Goal: Task Accomplishment & Management: Use online tool/utility

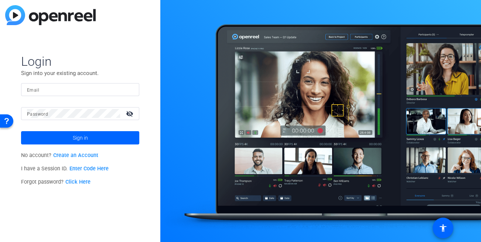
click at [55, 85] on input "Email" at bounding box center [80, 89] width 106 height 9
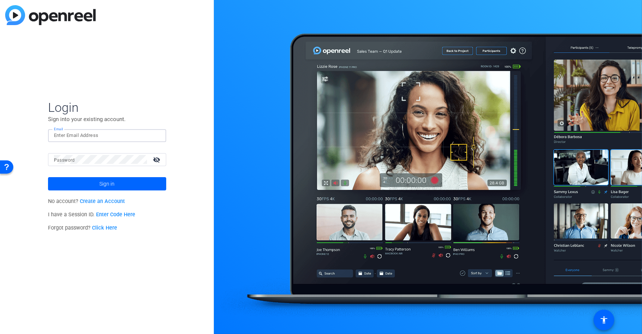
click at [93, 135] on input "Email" at bounding box center [107, 135] width 106 height 9
type input "[EMAIL_ADDRESS][DOMAIN_NAME]"
click at [140, 183] on span at bounding box center [107, 184] width 118 height 18
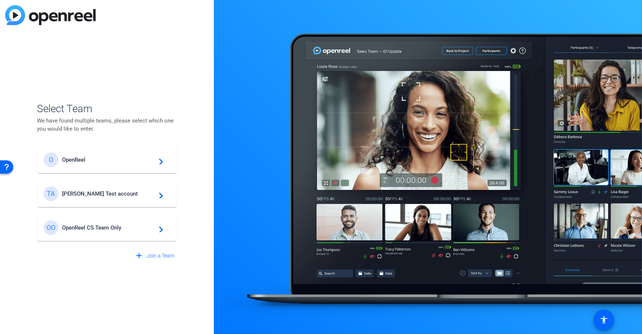
click at [96, 197] on div "TA Tim Test account navigate_next" at bounding box center [107, 194] width 127 height 15
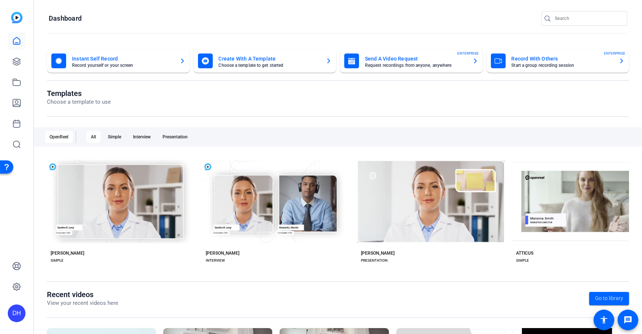
click at [254, 105] on openreel-page-title "Templates Choose a template to use" at bounding box center [338, 97] width 582 height 17
click at [259, 27] on openreel-divider-bar at bounding box center [338, 34] width 579 height 16
click at [14, 62] on icon at bounding box center [16, 61] width 7 height 7
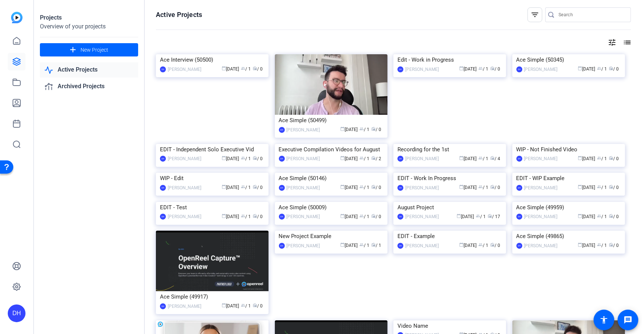
click at [78, 241] on div "Projects Overview of your projects add New Project Active Projects Archived Pro…" at bounding box center [89, 167] width 111 height 334
click at [79, 240] on div "Projects Overview of your projects add New Project Active Projects Archived Pro…" at bounding box center [89, 167] width 111 height 334
click at [230, 41] on div "tune list" at bounding box center [393, 42] width 475 height 9
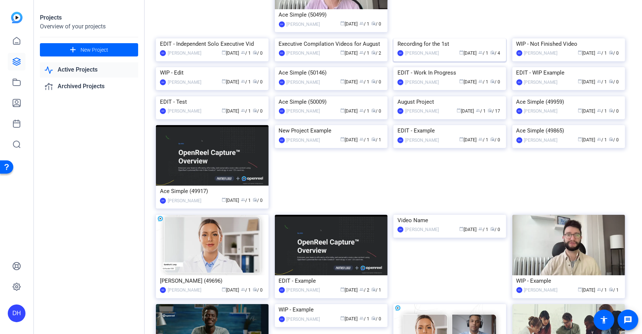
click at [450, 50] on div "Recording for the 1st" at bounding box center [450, 43] width 105 height 11
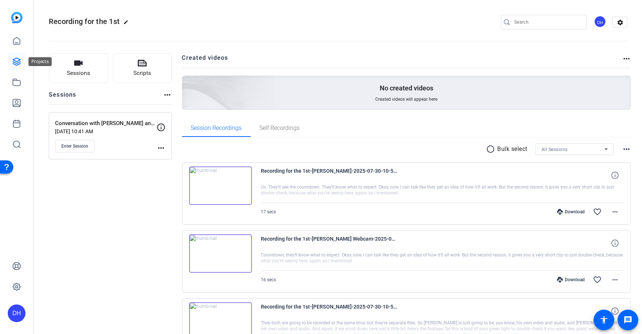
click at [20, 67] on link at bounding box center [17, 62] width 18 height 18
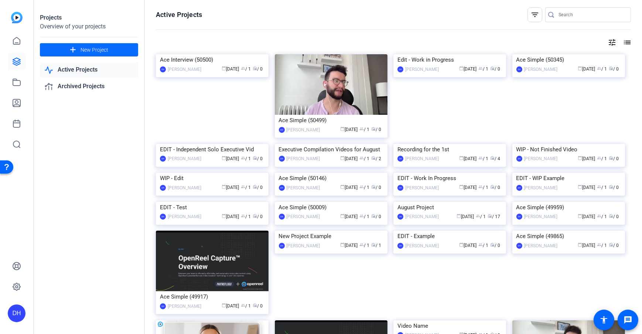
click at [102, 51] on span "New Project" at bounding box center [95, 50] width 28 height 8
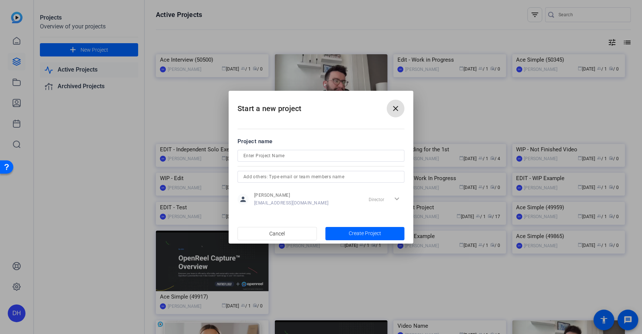
click at [400, 112] on span at bounding box center [396, 109] width 18 height 18
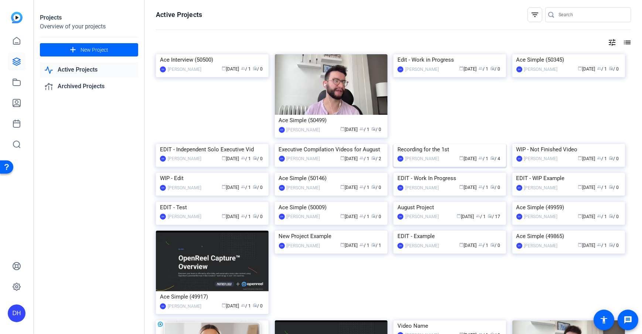
click at [436, 155] on div "Recording for the 1st" at bounding box center [450, 149] width 105 height 11
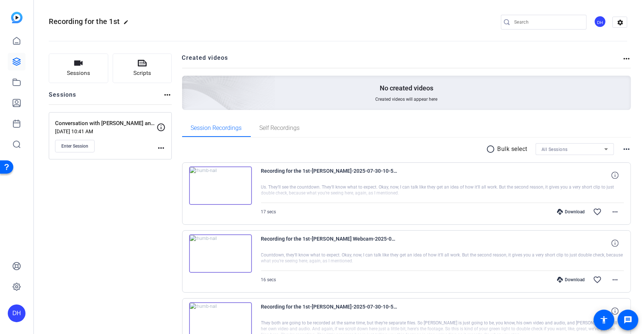
click at [179, 121] on div "Sessions Scripts Sessions more_horiz Conversation with John and Jane Doe Jul 30…" at bounding box center [338, 252] width 608 height 417
click at [177, 112] on div "Sessions Scripts Sessions more_horiz Conversation with John and Jane Doe Jul 30…" at bounding box center [338, 252] width 608 height 417
click at [181, 95] on div "Sessions Scripts Sessions more_horiz Conversation with John and Jane Doe Jul 30…" at bounding box center [338, 252] width 608 height 417
click at [61, 69] on button "Sessions" at bounding box center [78, 69] width 59 height 30
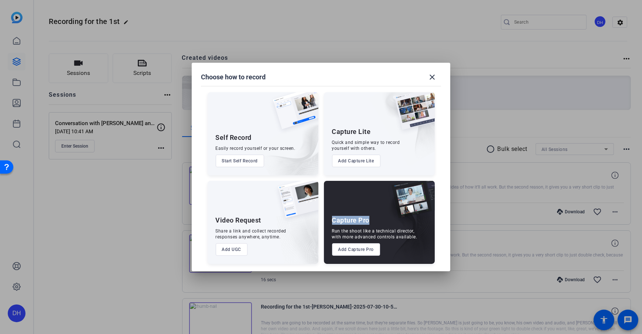
drag, startPoint x: 333, startPoint y: 221, endPoint x: 369, endPoint y: 221, distance: 36.2
click at [369, 221] on div "Capture Pro" at bounding box center [351, 220] width 38 height 9
click at [349, 223] on div "Capture Pro" at bounding box center [351, 220] width 38 height 9
click at [354, 241] on button "Add Capture Pro" at bounding box center [356, 249] width 48 height 13
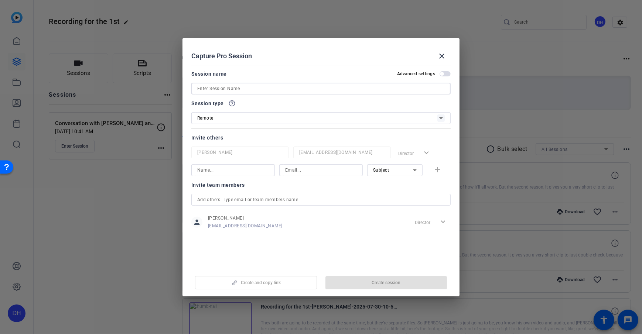
click at [224, 88] on input at bounding box center [321, 88] width 248 height 9
type input "Training Day"
click at [276, 58] on div "Capture Pro Session close" at bounding box center [320, 56] width 259 height 18
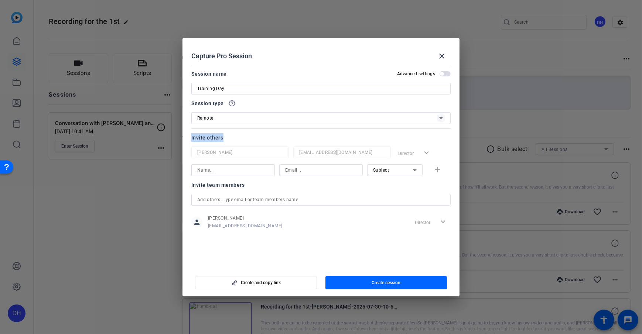
drag, startPoint x: 185, startPoint y: 137, endPoint x: 227, endPoint y: 137, distance: 41.4
click at [227, 137] on mat-dialog-content "Session name Advanced settings Training Day Session type help_outline Remote In…" at bounding box center [321, 164] width 277 height 205
click at [272, 182] on div at bounding box center [232, 180] width 83 height 8
click at [389, 173] on div "Subject" at bounding box center [393, 170] width 40 height 9
click at [283, 175] on div at bounding box center [321, 167] width 642 height 334
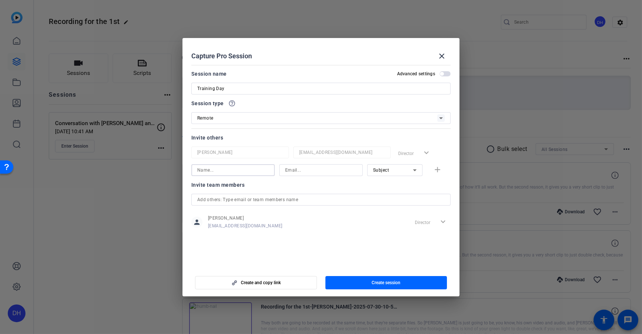
click at [216, 174] on input at bounding box center [233, 170] width 72 height 9
click at [288, 167] on input at bounding box center [321, 170] width 72 height 9
click at [279, 187] on openreel-capture-pro-session-invite-users "Invite others Daniel Heiberger dheiberger@openreel.com Director expand_more Nam…" at bounding box center [320, 189] width 259 height 113
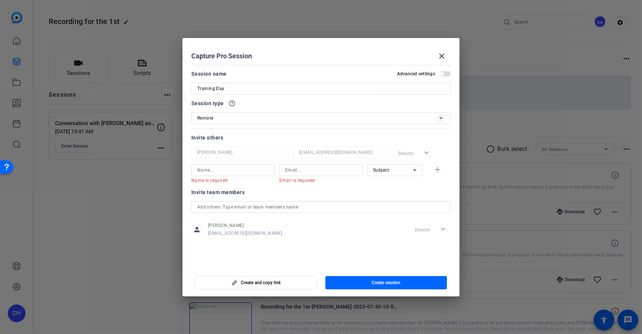
click at [386, 172] on span "Subject" at bounding box center [381, 170] width 16 height 5
click at [398, 186] on span "Collaborator" at bounding box center [386, 185] width 27 height 9
click at [385, 171] on span "Collaborator" at bounding box center [386, 170] width 27 height 5
click at [398, 207] on mat-option "Subject" at bounding box center [394, 209] width 55 height 12
click at [374, 176] on div at bounding box center [394, 180] width 55 height 8
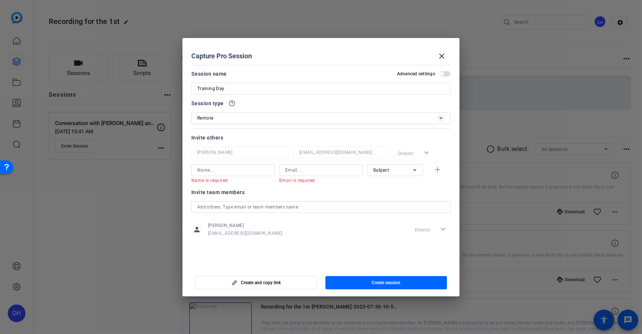
click at [388, 195] on div "Invite team members" at bounding box center [320, 192] width 259 height 9
click at [385, 194] on div "Invite team members" at bounding box center [320, 192] width 259 height 9
click at [379, 185] on openreel-capture-pro-session-invite-users "Invite others Daniel Heiberger dheiberger@openreel.com Director expand_more Nam…" at bounding box center [320, 189] width 259 height 113
click at [363, 192] on div "Invite team members" at bounding box center [320, 192] width 259 height 9
click at [372, 241] on span "Create session" at bounding box center [386, 283] width 29 height 6
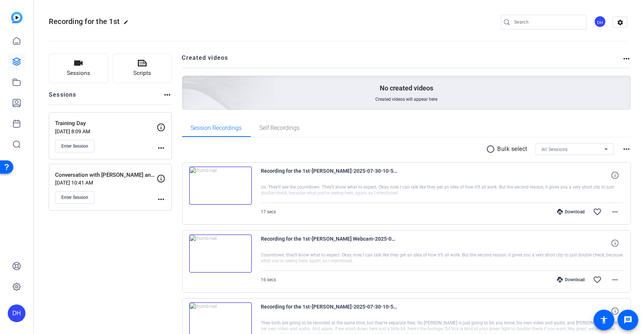
click at [161, 147] on mat-icon "more_horiz" at bounding box center [161, 148] width 9 height 9
click at [182, 159] on span "Edit Session" at bounding box center [180, 158] width 34 height 9
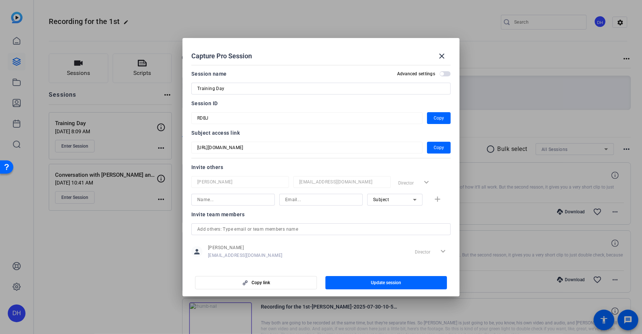
click at [186, 146] on mat-dialog-content "Session name Advanced settings Training Day Session ID RDBJ Copy Subject access…" at bounding box center [321, 164] width 277 height 205
click at [235, 162] on div "Session name Advanced settings Training Day Session ID RDBJ Copy Subject access…" at bounding box center [320, 168] width 259 height 199
click at [241, 170] on div "Invite others" at bounding box center [320, 167] width 259 height 9
click at [434, 149] on span "Copy" at bounding box center [439, 147] width 10 height 9
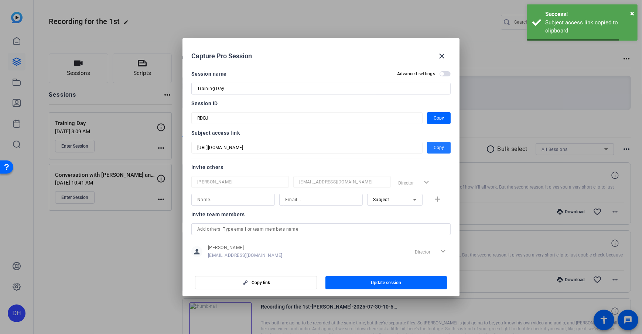
click at [299, 61] on div "Capture Pro Session close" at bounding box center [320, 56] width 259 height 18
click at [441, 58] on mat-icon "close" at bounding box center [441, 56] width 9 height 9
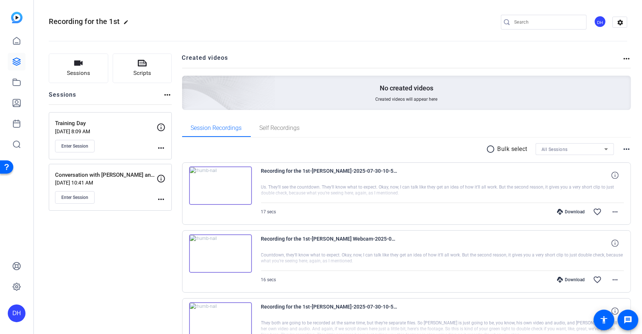
click at [177, 112] on div "Sessions Scripts Sessions more_horiz Training Day Aug 11, 2025 @ 8:09 AM Enter …" at bounding box center [338, 252] width 608 height 417
click at [67, 148] on span "Enter Session" at bounding box center [74, 146] width 27 height 6
click at [91, 64] on button "Sessions" at bounding box center [78, 69] width 59 height 30
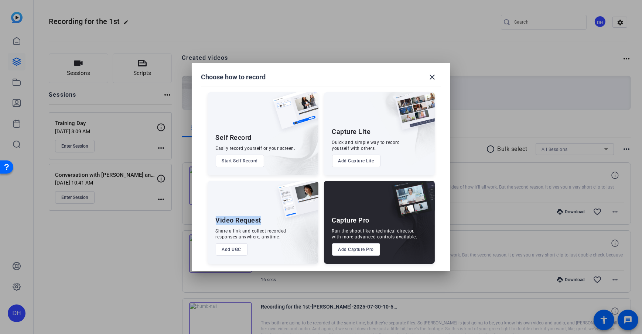
drag, startPoint x: 216, startPoint y: 223, endPoint x: 261, endPoint y: 218, distance: 45.7
click at [261, 218] on div "Video Request" at bounding box center [239, 220] width 46 height 9
click at [248, 221] on div "Video Request" at bounding box center [239, 220] width 46 height 9
click at [323, 185] on div "Self Record Easily record yourself or your screen. Start Self Record Capture Li…" at bounding box center [321, 174] width 241 height 179
click at [322, 181] on div "Self Record Easily record yourself or your screen. Start Self Record Capture Li…" at bounding box center [321, 174] width 241 height 179
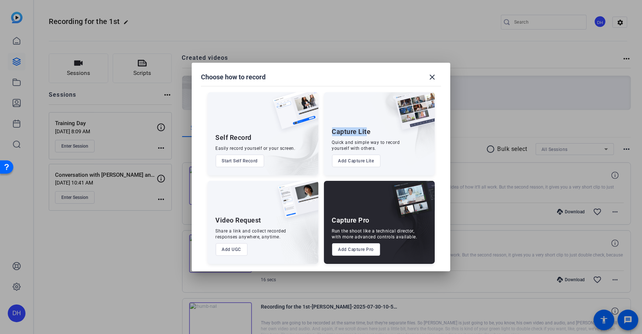
drag, startPoint x: 333, startPoint y: 133, endPoint x: 366, endPoint y: 133, distance: 33.6
click at [366, 133] on div "Capture Lite" at bounding box center [351, 131] width 39 height 9
click at [359, 166] on button "Add Capture Lite" at bounding box center [356, 161] width 48 height 13
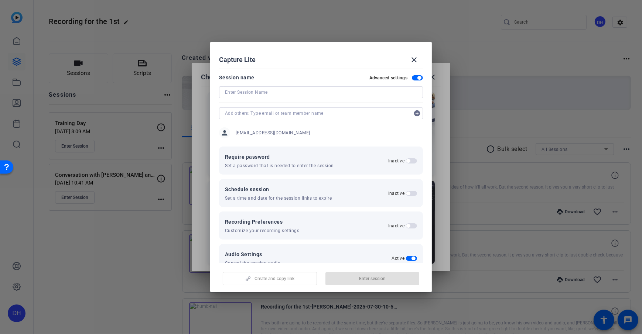
click at [412, 79] on span "button" at bounding box center [417, 77] width 11 height 5
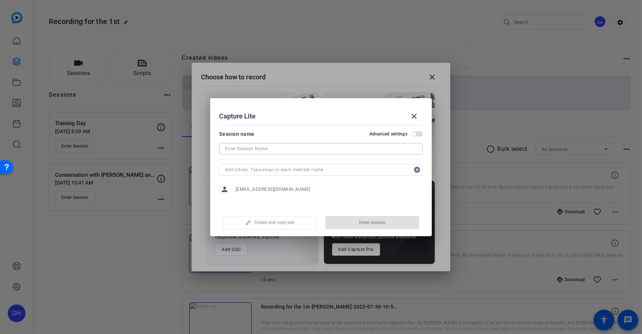
click at [243, 152] on input at bounding box center [321, 148] width 192 height 9
type input "INterview Space"
click at [284, 120] on div "Capture Lite close" at bounding box center [321, 117] width 204 height 18
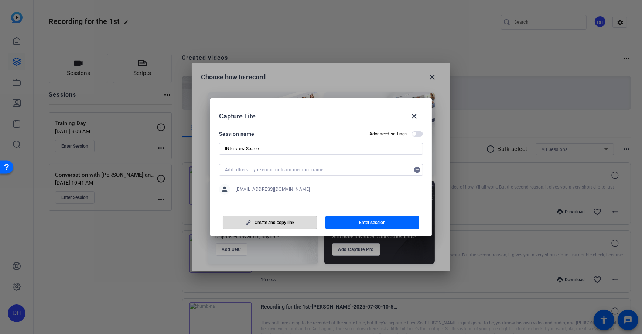
click at [274, 223] on span "Create and copy link" at bounding box center [275, 223] width 40 height 6
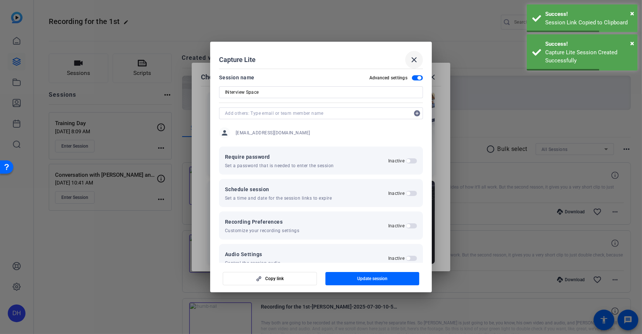
click at [417, 59] on mat-icon "close" at bounding box center [414, 59] width 9 height 9
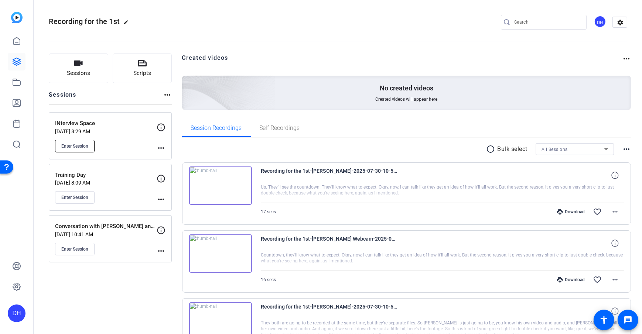
click at [74, 146] on span "Enter Session" at bounding box center [74, 146] width 27 height 6
click at [86, 82] on button "Sessions" at bounding box center [78, 69] width 59 height 30
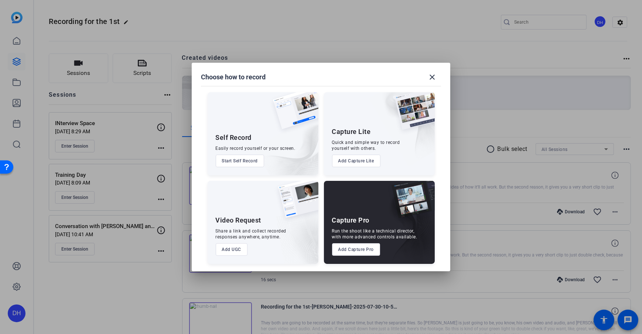
click at [235, 241] on button "Add UGC" at bounding box center [232, 249] width 32 height 13
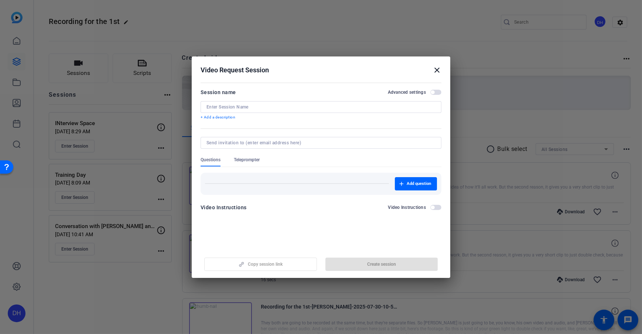
click at [246, 106] on input at bounding box center [321, 107] width 229 height 6
type input "Test"
click at [235, 71] on div "Video Request Session close" at bounding box center [321, 70] width 241 height 9
click at [377, 241] on span "Create session" at bounding box center [381, 265] width 29 height 6
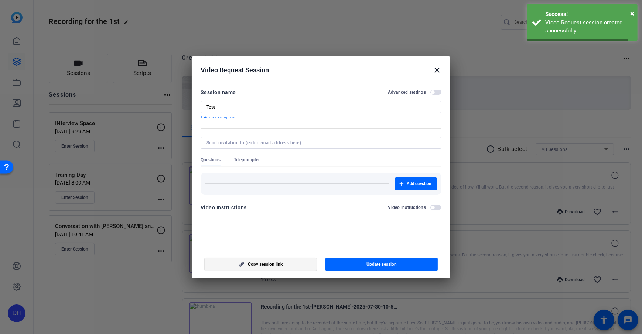
click at [264, 241] on span "Copy session link" at bounding box center [265, 265] width 35 height 6
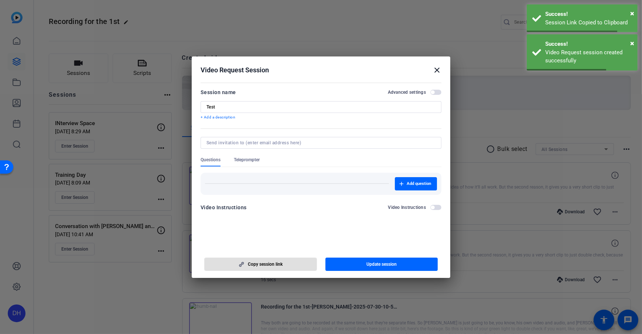
click at [436, 72] on mat-icon "close" at bounding box center [437, 70] width 9 height 9
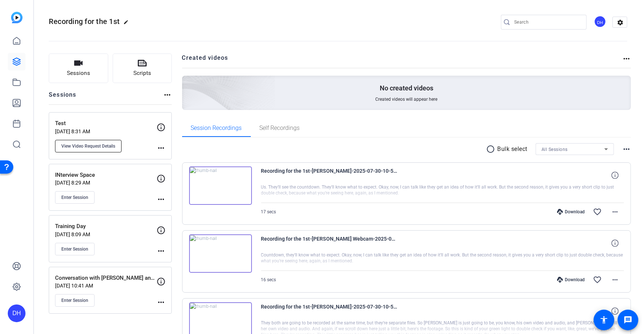
click at [89, 150] on button "View Video Request Details" at bounding box center [88, 146] width 67 height 13
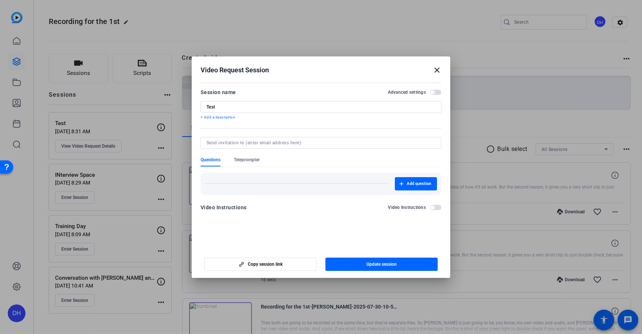
click at [205, 161] on span "Questions" at bounding box center [211, 160] width 20 height 6
click at [422, 185] on span "Add question" at bounding box center [419, 184] width 24 height 6
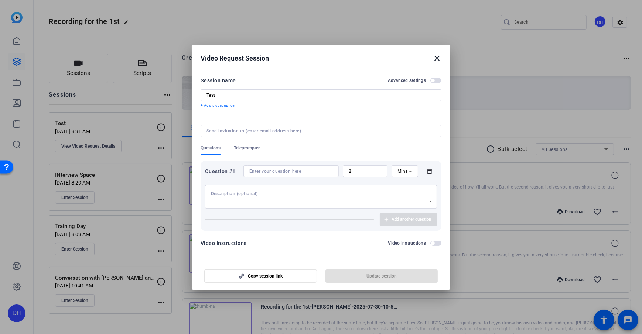
click at [279, 173] on input at bounding box center [290, 171] width 83 height 6
click at [413, 177] on div "Mins" at bounding box center [405, 172] width 27 height 12
drag, startPoint x: 433, startPoint y: 56, endPoint x: 437, endPoint y: 55, distance: 4.1
click at [433, 56] on div at bounding box center [321, 167] width 642 height 334
click at [437, 55] on mat-icon "close" at bounding box center [437, 58] width 9 height 9
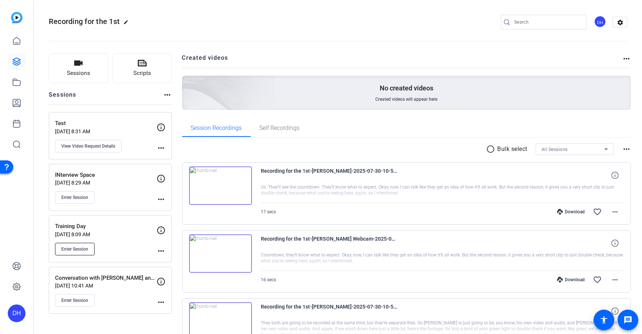
click at [70, 241] on span "Enter Session" at bounding box center [74, 249] width 27 height 6
click at [156, 67] on button "Scripts" at bounding box center [142, 69] width 59 height 30
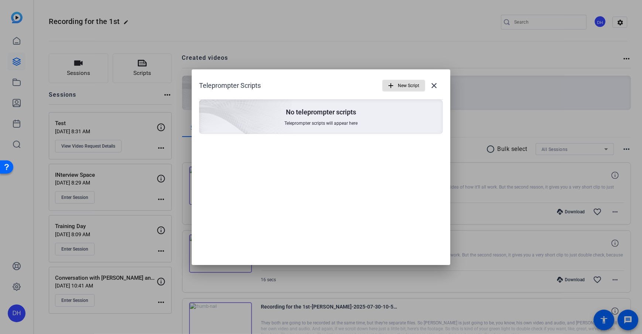
click at [409, 83] on span "New Script" at bounding box center [408, 86] width 21 height 14
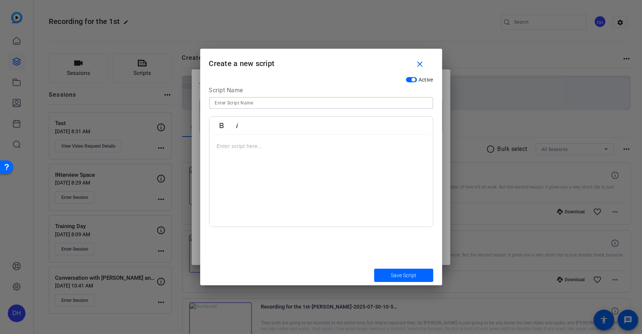
click at [245, 106] on input at bounding box center [321, 103] width 212 height 9
type input "Test"
click at [248, 160] on div at bounding box center [321, 181] width 224 height 92
click at [312, 76] on div "Active" at bounding box center [321, 79] width 224 height 9
drag, startPoint x: 411, startPoint y: 272, endPoint x: 425, endPoint y: 282, distance: 16.6
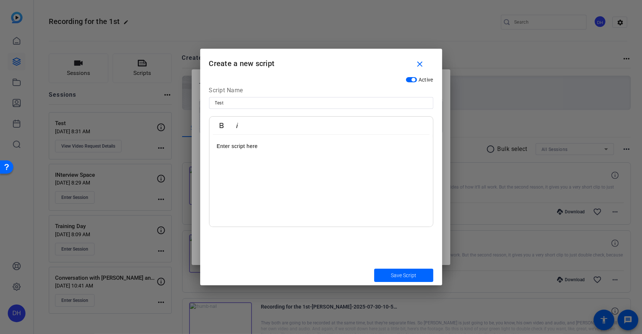
click at [411, 241] on span "Save Script" at bounding box center [403, 276] width 25 height 8
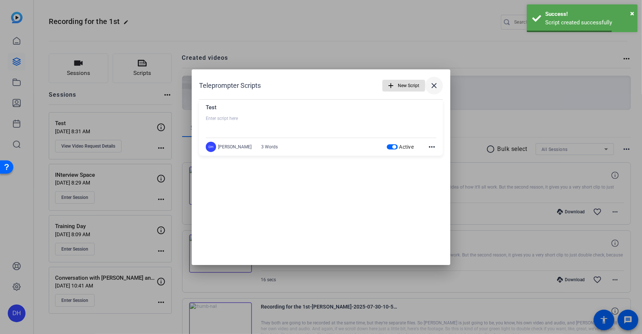
click at [437, 89] on mat-icon "close" at bounding box center [434, 85] width 9 height 9
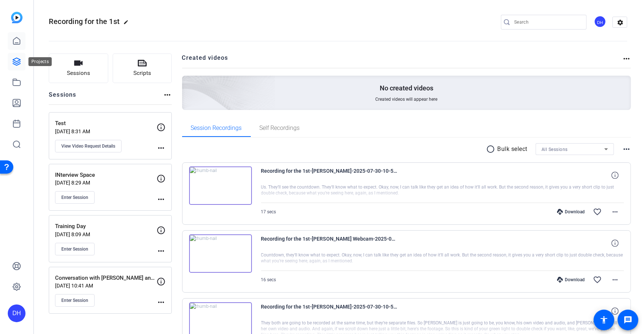
click at [14, 40] on icon at bounding box center [16, 41] width 9 height 9
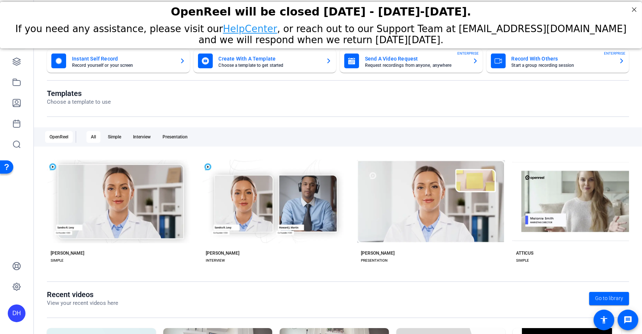
click at [17, 241] on div "DH" at bounding box center [17, 314] width 18 height 18
click at [89, 241] on span at bounding box center [98, 303] width 18 height 18
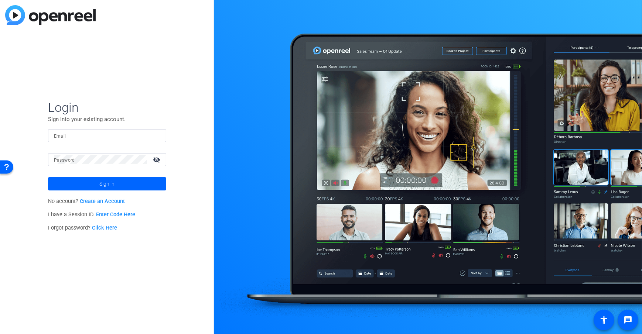
click at [149, 96] on div "Login Sign into your existing account. Email Password visibility_off Sign in No…" at bounding box center [107, 167] width 214 height 334
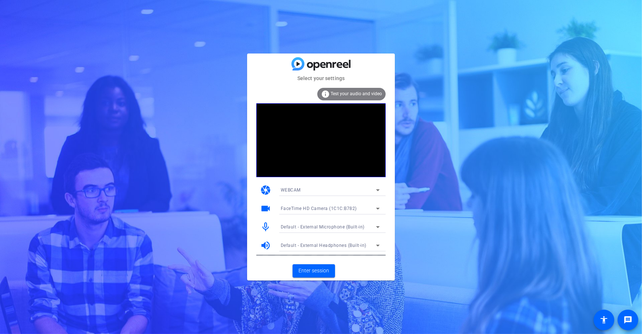
click at [389, 242] on mat-card-content "info Test your audio and video camera WEBCAM videocam FaceTime HD Camera (1C1C:…" at bounding box center [321, 171] width 148 height 179
click at [314, 273] on span "Enter session" at bounding box center [314, 271] width 31 height 8
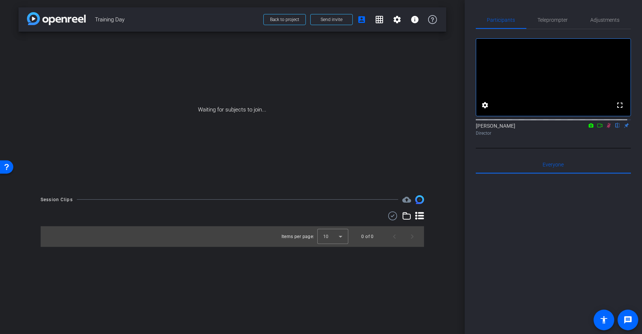
click at [441, 134] on div "Waiting for subjects to join..." at bounding box center [232, 110] width 428 height 156
click at [449, 183] on div "arrow_back Training Day Back to project Send invite account_box grid_on setting…" at bounding box center [232, 167] width 465 height 334
click at [597, 128] on icon at bounding box center [600, 125] width 6 height 5
click at [449, 145] on div "arrow_back Training Day Back to project Send invite account_box grid_on setting…" at bounding box center [232, 167] width 465 height 334
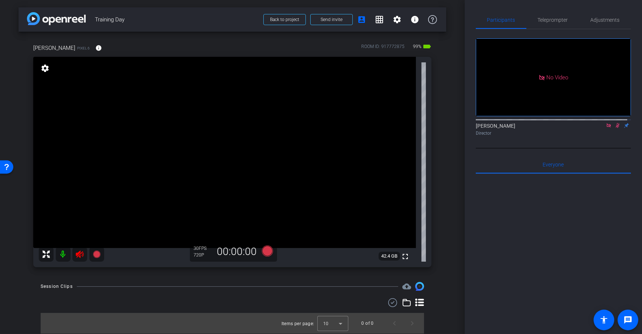
click at [443, 137] on div "Dan H Pixel 6 info ROOM ID: 917772875 99% battery_std fullscreen settings 42.4 …" at bounding box center [232, 153] width 428 height 243
click at [59, 254] on mat-icon at bounding box center [63, 254] width 15 height 15
click at [454, 161] on div "arrow_back Training Day Back to project Send invite account_box grid_on setting…" at bounding box center [232, 167] width 465 height 334
click at [447, 139] on div "arrow_back Training Day Back to project Send invite account_box grid_on setting…" at bounding box center [232, 167] width 465 height 334
click at [95, 47] on mat-icon "info" at bounding box center [98, 48] width 7 height 7
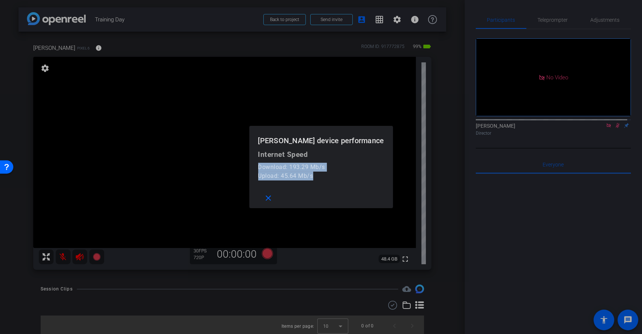
drag, startPoint x: 343, startPoint y: 177, endPoint x: 270, endPoint y: 164, distance: 74.6
click at [270, 164] on mat-dialog-content "Internet Speed Download: 193.29 Mb/s Upload: 45.64 Mb/s" at bounding box center [321, 169] width 144 height 38
click at [346, 156] on div "Internet Speed" at bounding box center [321, 154] width 126 height 9
click at [273, 199] on mat-icon "close" at bounding box center [268, 198] width 9 height 9
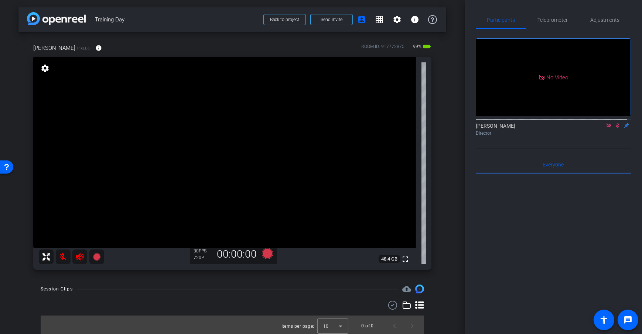
click at [437, 131] on div "Dan H Pixel 6 info ROOM ID: 917772875 99% battery_std fullscreen settings 48.4 …" at bounding box center [232, 155] width 428 height 246
click at [265, 257] on icon at bounding box center [267, 253] width 11 height 11
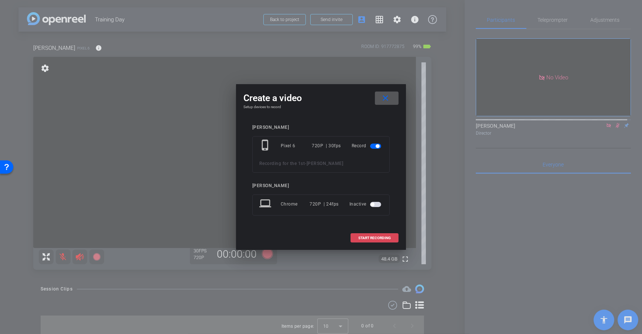
click at [380, 237] on span "START RECORDING" at bounding box center [374, 238] width 33 height 4
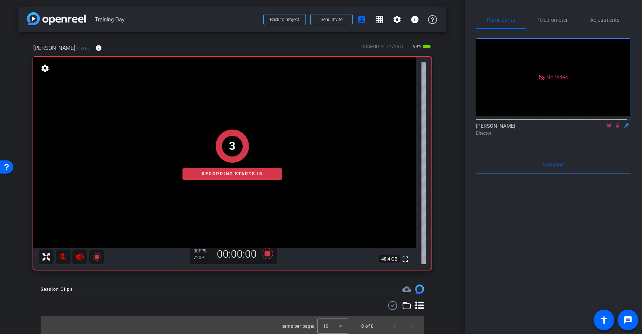
click at [436, 200] on div "Dan H Pixel 6 info ROOM ID: 917772875 99% battery_std fullscreen settings 48.4 …" at bounding box center [232, 155] width 428 height 246
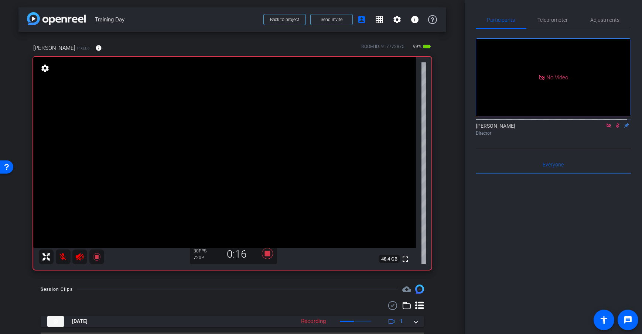
click at [436, 200] on div "Dan H Pixel 6 info ROOM ID: 917772875 99% battery_std fullscreen settings 48.4 …" at bounding box center [232, 155] width 428 height 246
click at [441, 208] on div "Dan H Pixel 6 info ROOM ID: 917772875 99% battery_std fullscreen settings 48.4 …" at bounding box center [232, 155] width 428 height 246
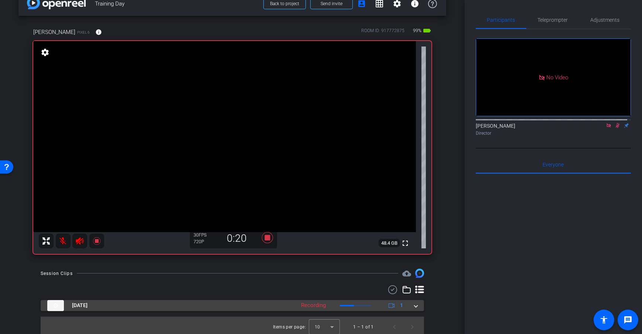
scroll to position [18, 0]
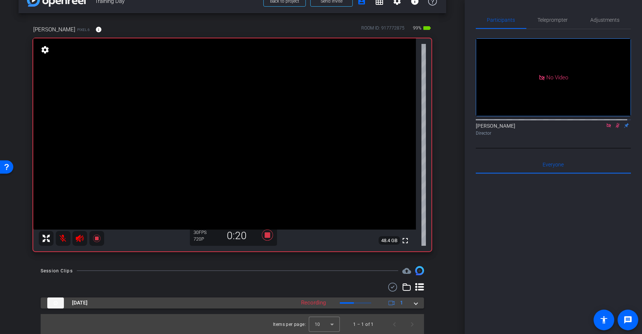
click at [379, 304] on mat-panel-description "Recording 1" at bounding box center [352, 303] width 111 height 11
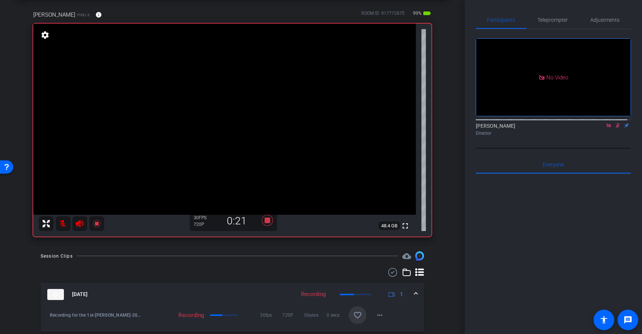
scroll to position [57, 0]
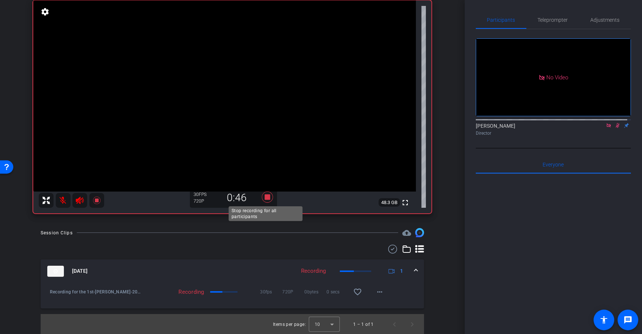
click at [266, 203] on icon at bounding box center [268, 197] width 18 height 13
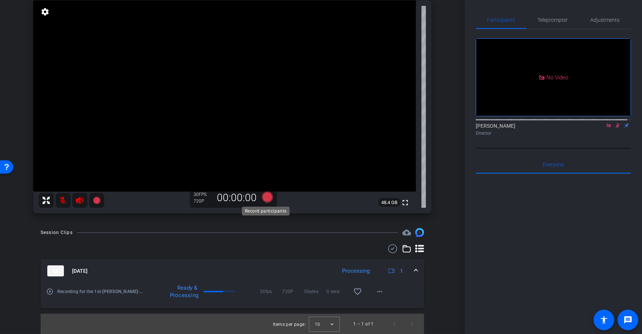
click at [266, 202] on icon at bounding box center [268, 197] width 18 height 13
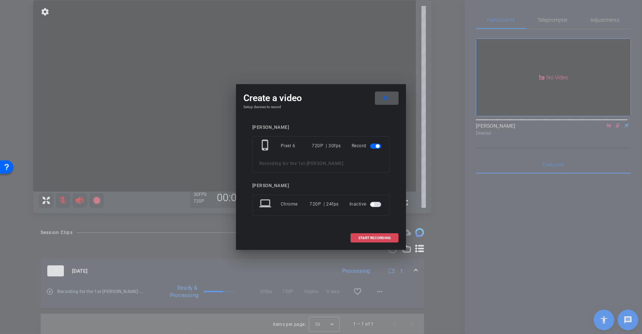
click at [374, 237] on span "START RECORDING" at bounding box center [374, 238] width 33 height 4
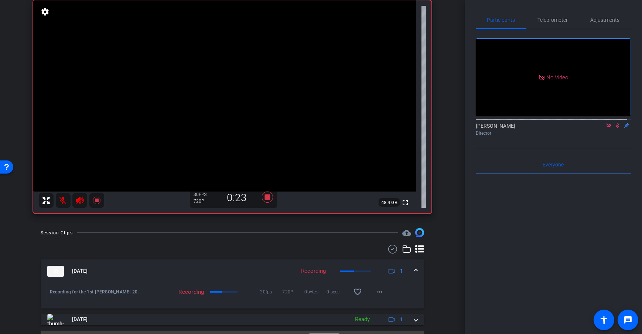
click at [281, 237] on div "Session Clips cloud_upload" at bounding box center [232, 232] width 383 height 9
click at [263, 196] on icon at bounding box center [267, 197] width 11 height 11
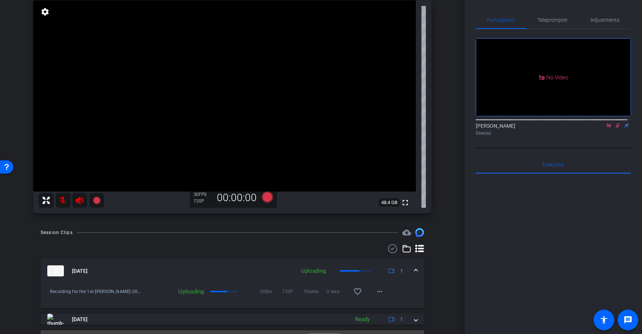
click at [254, 234] on div "Session Clips cloud_upload" at bounding box center [232, 232] width 383 height 9
click at [454, 197] on div "arrow_back Training Day Back to project Send invite account_box grid_on setting…" at bounding box center [232, 110] width 465 height 334
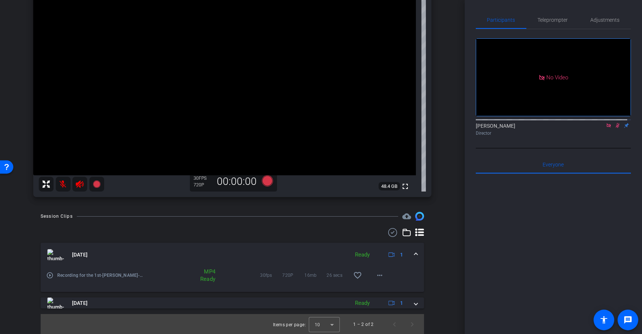
scroll to position [74, 0]
click at [439, 244] on div "Session Clips cloud_upload Aug 11, 2025 Ready 1 play_circle_outline Recording f…" at bounding box center [232, 272] width 428 height 123
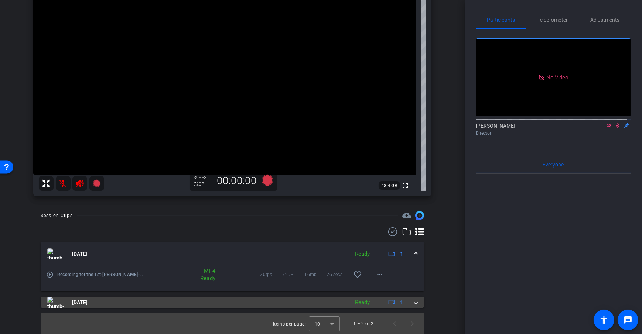
click at [415, 304] on span at bounding box center [416, 303] width 3 height 8
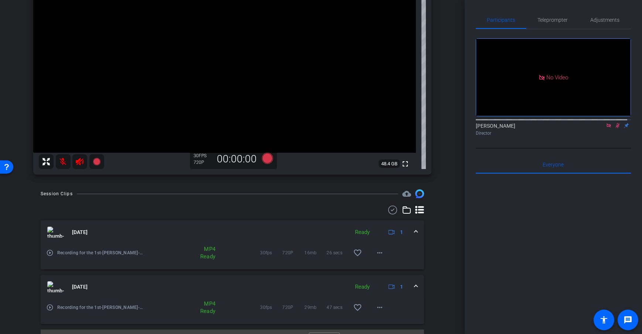
scroll to position [111, 0]
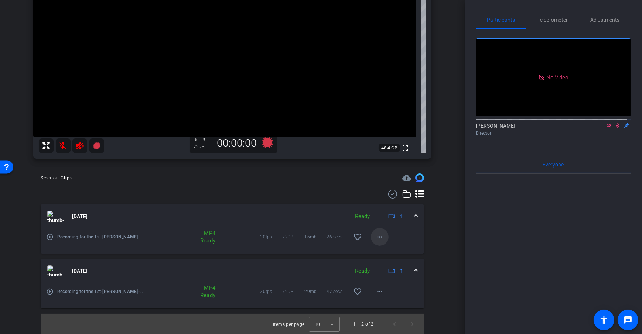
click at [376, 238] on mat-icon "more_horiz" at bounding box center [379, 237] width 9 height 9
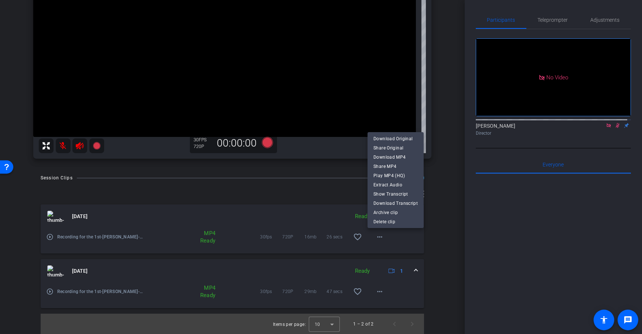
click at [307, 192] on div at bounding box center [321, 167] width 642 height 334
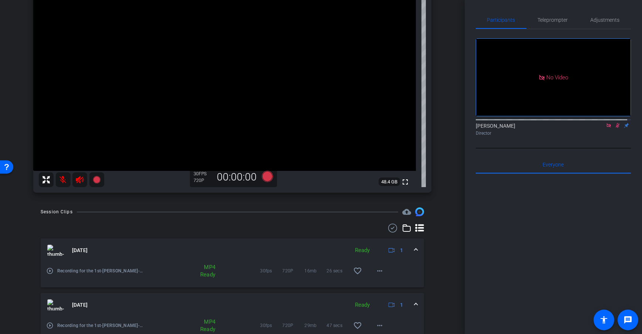
scroll to position [77, 0]
click at [378, 271] on mat-icon "more_horiz" at bounding box center [379, 271] width 9 height 9
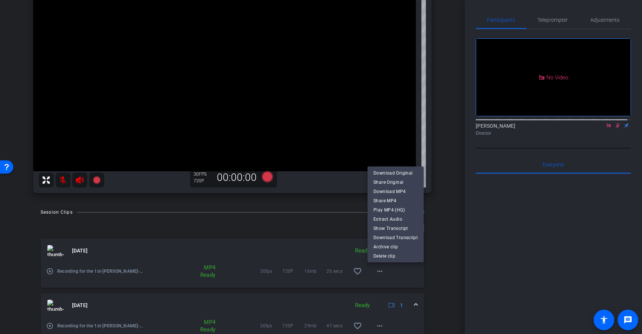
click at [449, 203] on div at bounding box center [321, 167] width 642 height 334
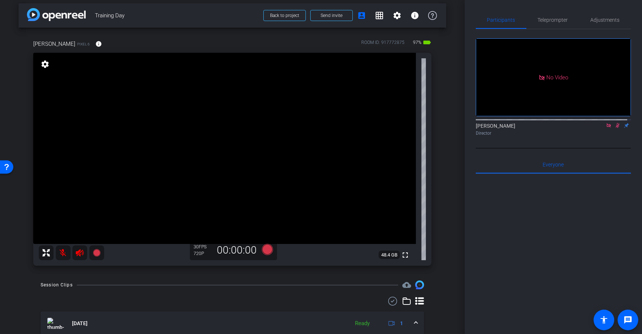
scroll to position [0, 0]
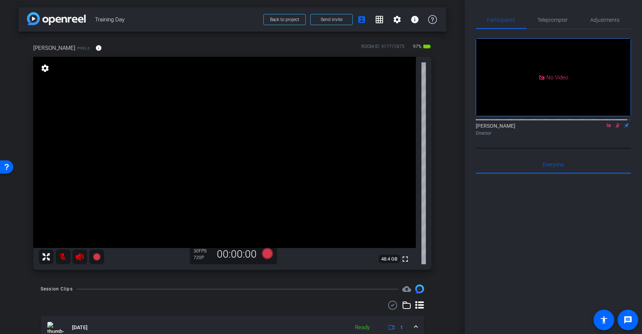
click at [435, 205] on div "Dan H Pixel 6 info ROOM ID: 917772875 97% battery_std fullscreen settings 48.4 …" at bounding box center [232, 155] width 428 height 246
click at [451, 141] on div "arrow_back Training Day Back to project Send invite account_box grid_on setting…" at bounding box center [232, 167] width 465 height 334
click at [443, 81] on div "arrow_back Training Day Back to project Send invite account_box grid_on setting…" at bounding box center [232, 167] width 465 height 334
click at [443, 82] on div "arrow_back Training Day Back to project Send invite account_box grid_on setting…" at bounding box center [232, 167] width 465 height 334
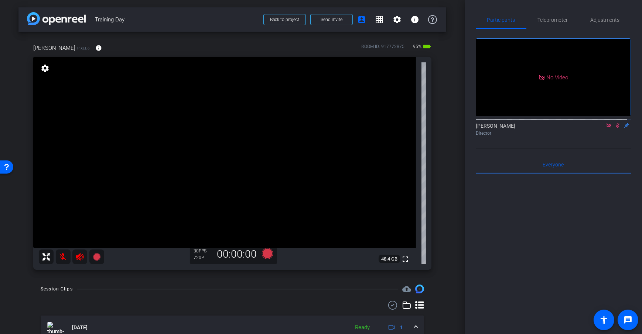
click at [446, 122] on div "arrow_back Training Day Back to project Send invite account_box grid_on setting…" at bounding box center [232, 167] width 465 height 334
drag, startPoint x: 609, startPoint y: 20, endPoint x: 616, endPoint y: 21, distance: 7.1
click at [609, 20] on span "Adjustments" at bounding box center [605, 19] width 29 height 5
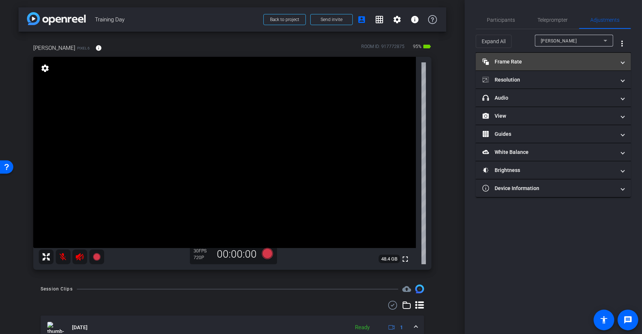
click at [515, 66] on mat-expansion-panel-header "Frame Rate Frame Rate" at bounding box center [553, 62] width 155 height 18
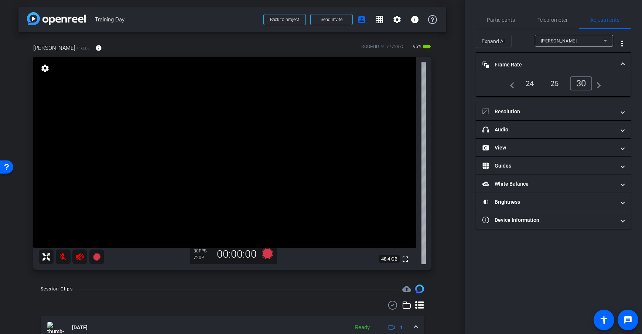
click at [532, 86] on div "24" at bounding box center [530, 83] width 20 height 13
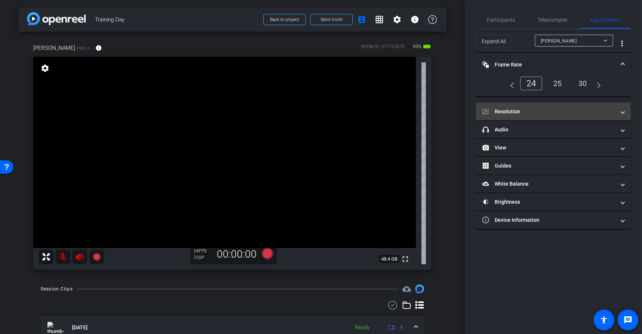
click at [532, 113] on mat-panel-title "Resolution" at bounding box center [549, 112] width 133 height 8
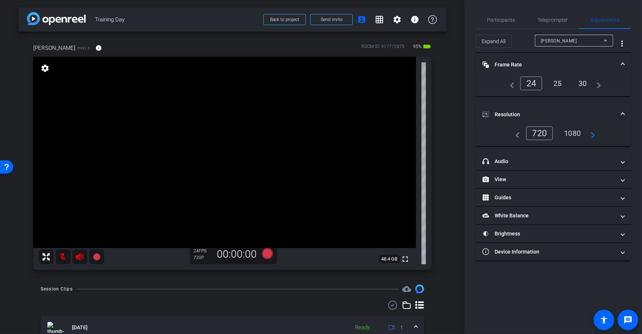
click at [573, 138] on div "1080" at bounding box center [573, 133] width 28 height 13
click at [606, 16] on span "Adjustments" at bounding box center [605, 20] width 29 height 18
click at [610, 18] on span "Adjustments" at bounding box center [605, 19] width 29 height 5
click at [497, 22] on span "Participants" at bounding box center [501, 19] width 28 height 5
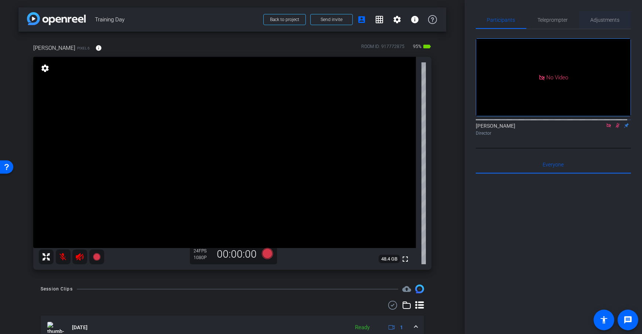
click at [600, 23] on span "Adjustments" at bounding box center [605, 20] width 29 height 18
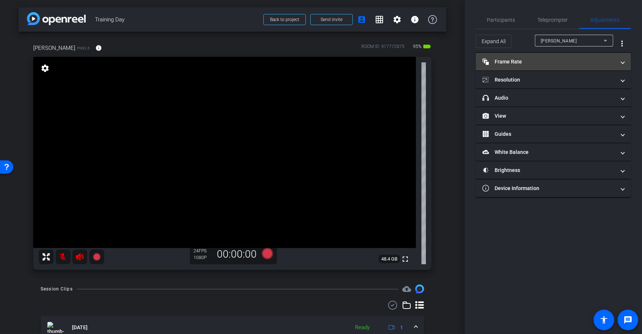
click at [552, 67] on mat-expansion-panel-header "Frame Rate Frame Rate" at bounding box center [553, 62] width 155 height 18
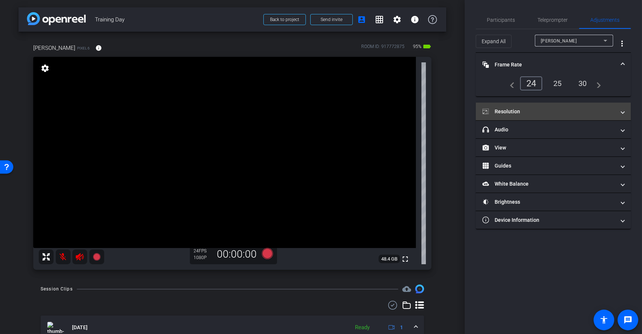
click at [546, 109] on mat-panel-title "Resolution" at bounding box center [549, 112] width 133 height 8
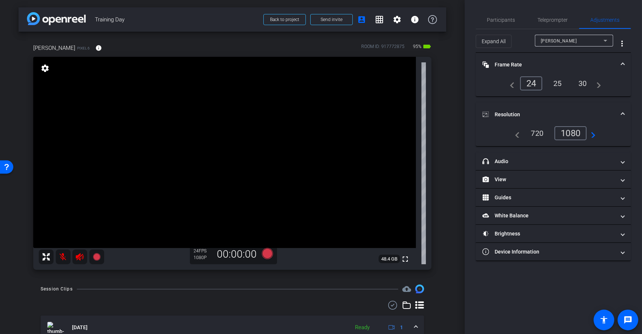
click at [455, 146] on div "arrow_back Training Day Back to project Send invite account_box grid_on setting…" at bounding box center [232, 167] width 465 height 334
click at [583, 80] on div "30" at bounding box center [583, 83] width 20 height 13
click at [577, 84] on div "30" at bounding box center [581, 83] width 23 height 14
click at [453, 162] on div "arrow_back Training Day Back to project Send invite account_box grid_on setting…" at bounding box center [232, 167] width 465 height 334
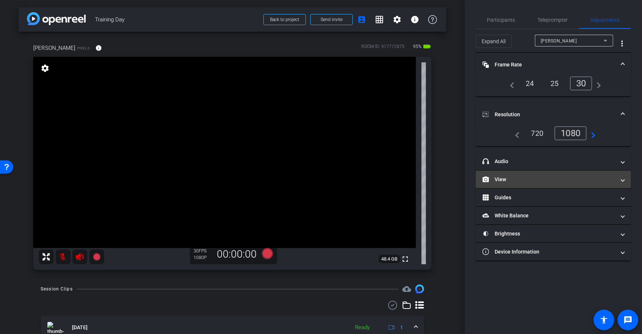
click at [568, 185] on mat-expansion-panel-header "View" at bounding box center [553, 180] width 155 height 18
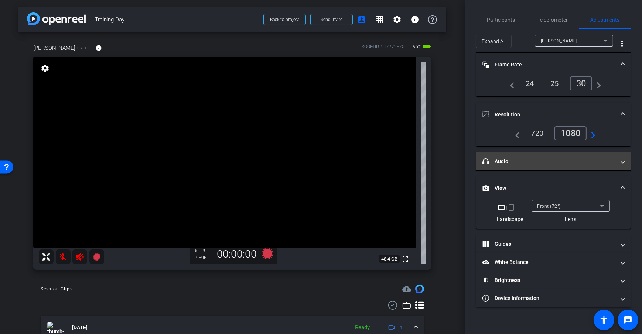
click at [556, 167] on mat-expansion-panel-header "headphone icon Audio" at bounding box center [553, 162] width 155 height 18
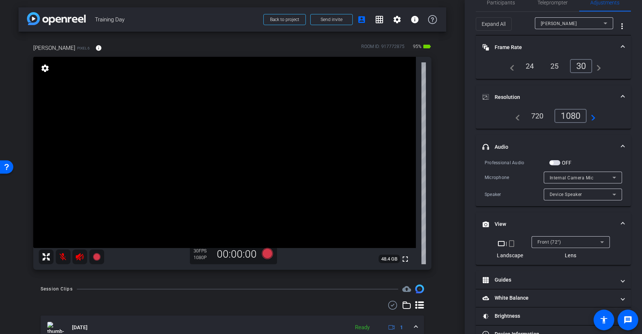
scroll to position [37, 0]
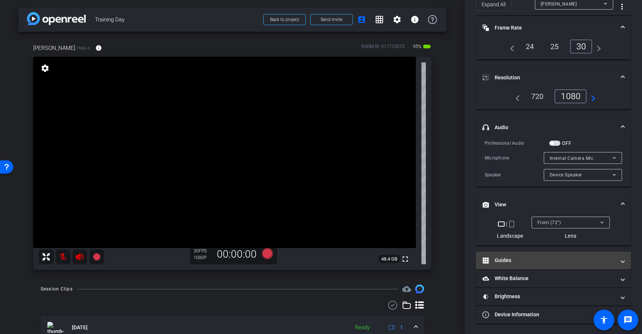
click at [546, 262] on mat-panel-title "Guides" at bounding box center [549, 261] width 133 height 8
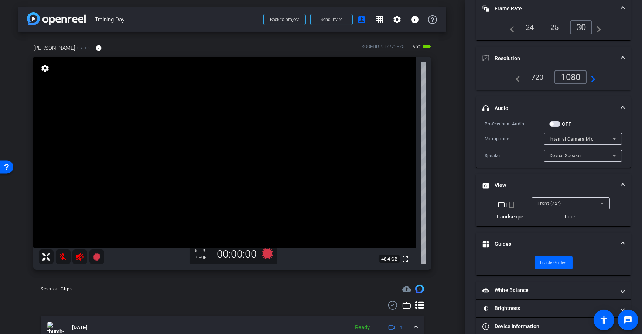
scroll to position [68, 0]
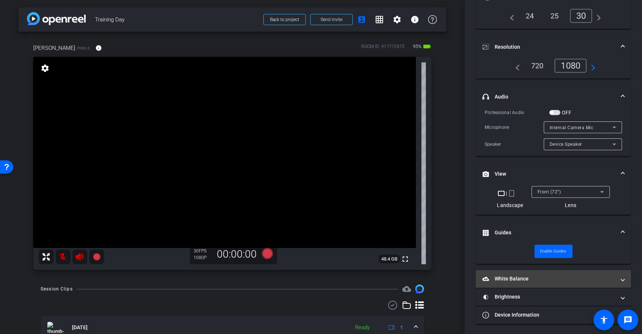
click at [535, 285] on mat-expansion-panel-header "White Balance White Balance" at bounding box center [553, 279] width 155 height 18
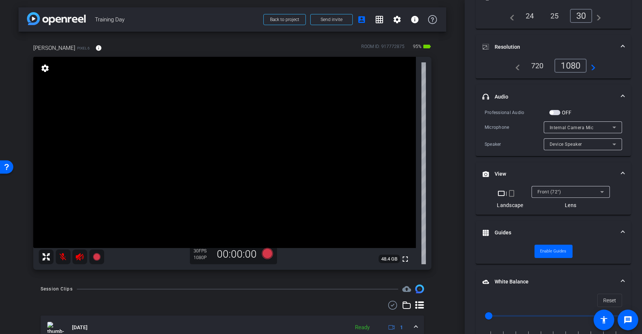
scroll to position [151, 0]
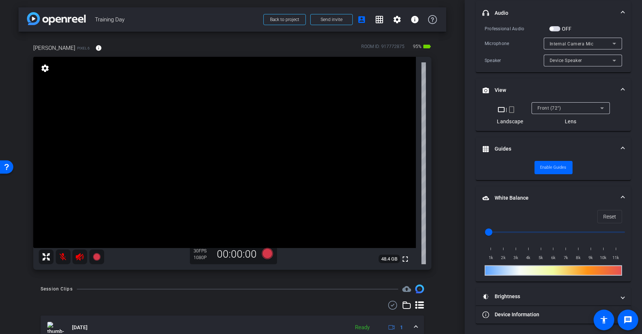
drag, startPoint x: 543, startPoint y: 296, endPoint x: 541, endPoint y: 255, distance: 40.7
click at [543, 295] on mat-panel-title "Brightness" at bounding box center [549, 297] width 133 height 8
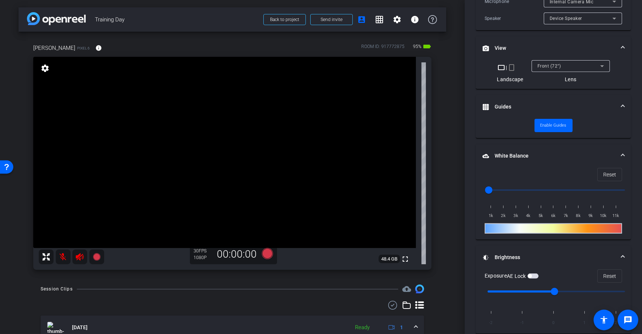
scroll to position [228, 0]
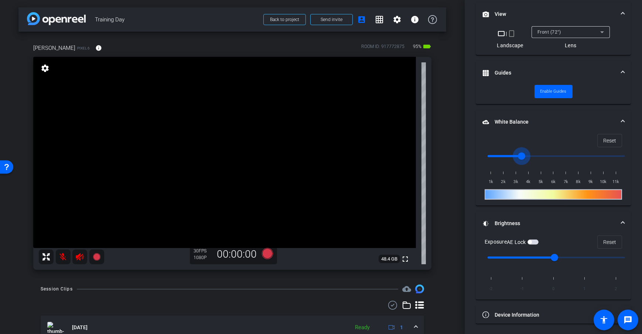
drag, startPoint x: 491, startPoint y: 155, endPoint x: 520, endPoint y: 153, distance: 28.6
click at [520, 153] on input "range" at bounding box center [556, 156] width 153 height 16
click at [528, 156] on input "range" at bounding box center [556, 156] width 153 height 16
click at [608, 139] on span "Reset" at bounding box center [609, 141] width 13 height 14
type input "1000"
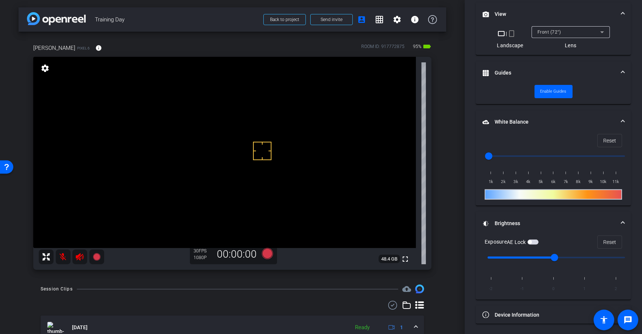
click at [538, 241] on span "button" at bounding box center [533, 242] width 11 height 5
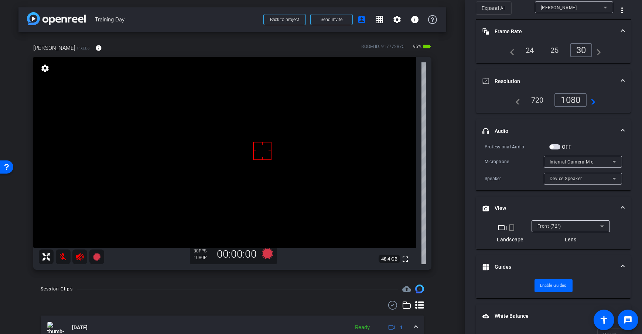
scroll to position [0, 0]
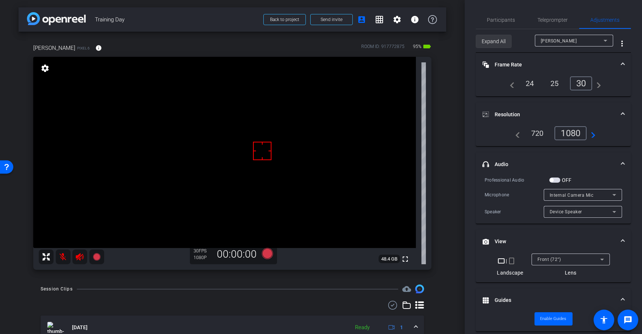
click at [490, 39] on span "Expand All" at bounding box center [494, 41] width 24 height 14
click at [490, 39] on span "Collapse All" at bounding box center [495, 41] width 26 height 14
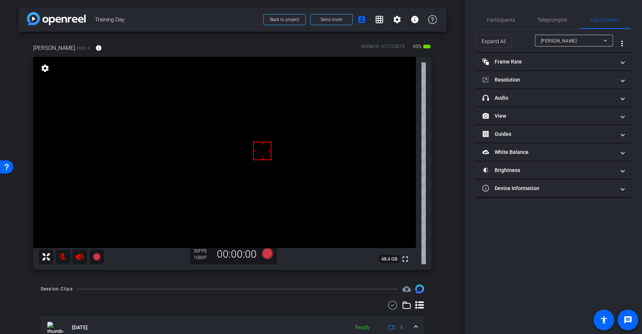
click at [447, 105] on div "arrow_back Training Day Back to project Send invite account_box grid_on setting…" at bounding box center [232, 167] width 465 height 334
click at [442, 172] on div "Dan H Pixel 6 info ROOM ID: 917772875 95% battery_std fullscreen settings 48.4 …" at bounding box center [232, 155] width 428 height 246
click at [323, 23] on span at bounding box center [332, 20] width 42 height 18
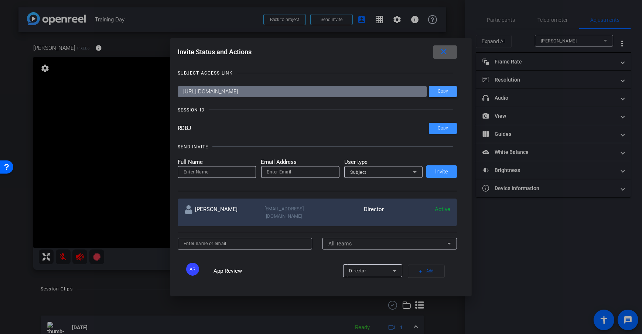
click at [446, 86] on span at bounding box center [443, 92] width 28 height 18
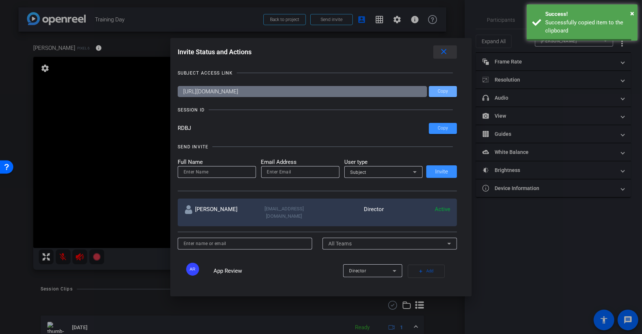
click at [446, 55] on mat-icon "close" at bounding box center [443, 51] width 9 height 9
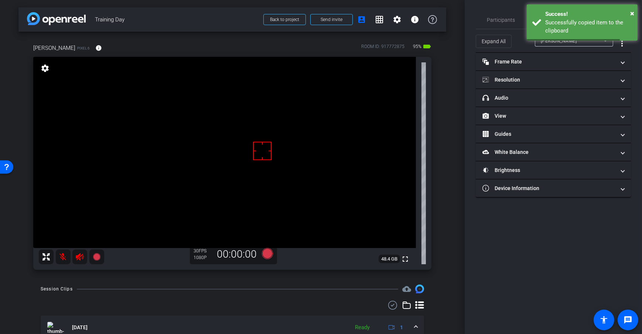
click at [450, 72] on div "arrow_back Training Day Back to project Send invite account_box grid_on setting…" at bounding box center [232, 167] width 465 height 334
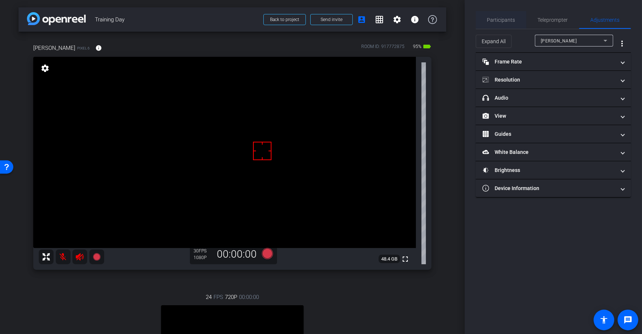
click at [500, 21] on span "Participants" at bounding box center [501, 19] width 28 height 5
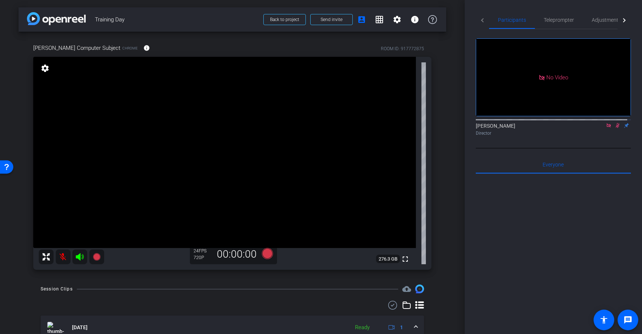
click at [443, 126] on div "arrow_back Training Day Back to project Send invite account_box grid_on setting…" at bounding box center [232, 167] width 465 height 334
click at [437, 137] on div "Dan Computer Subject Chrome info ROOM ID: 917772875 fullscreen settings 276.3 G…" at bounding box center [232, 155] width 428 height 246
click at [138, 47] on span at bounding box center [147, 48] width 18 height 18
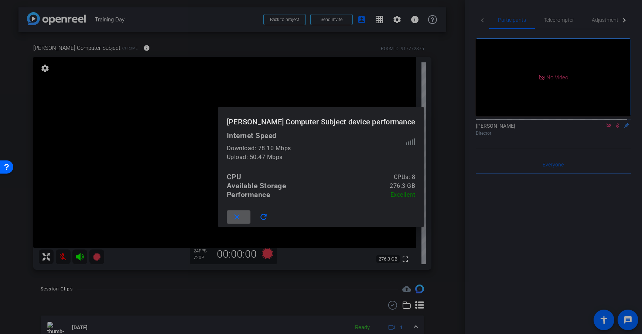
click at [242, 220] on mat-icon "close" at bounding box center [237, 217] width 9 height 9
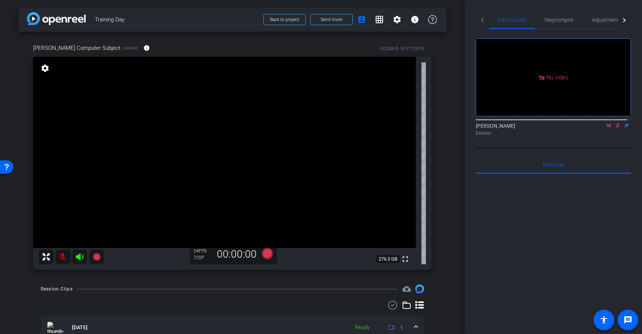
click at [450, 161] on div "arrow_back Training Day Back to project Send invite account_box grid_on setting…" at bounding box center [232, 167] width 465 height 334
click at [599, 21] on span "Adjustments" at bounding box center [606, 19] width 29 height 5
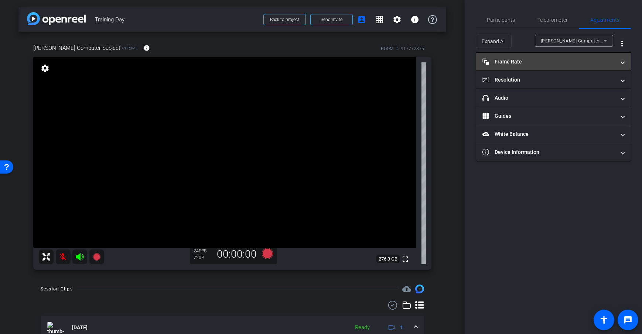
click at [514, 61] on mat-panel-title "Frame Rate Frame Rate" at bounding box center [549, 62] width 133 height 8
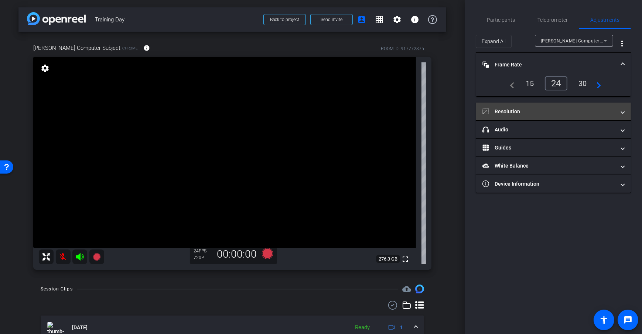
click at [524, 116] on mat-expansion-panel-header "Resolution" at bounding box center [553, 112] width 155 height 18
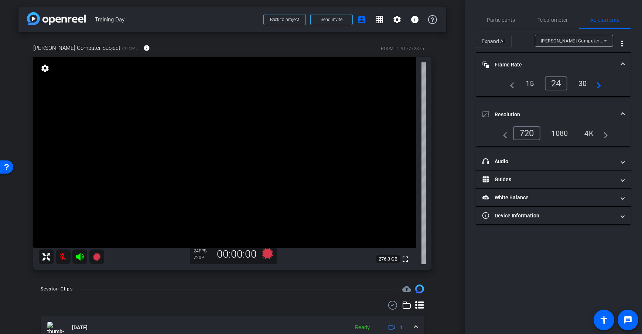
click at [579, 78] on div "30" at bounding box center [583, 83] width 20 height 13
click at [563, 133] on div "1080" at bounding box center [560, 133] width 28 height 13
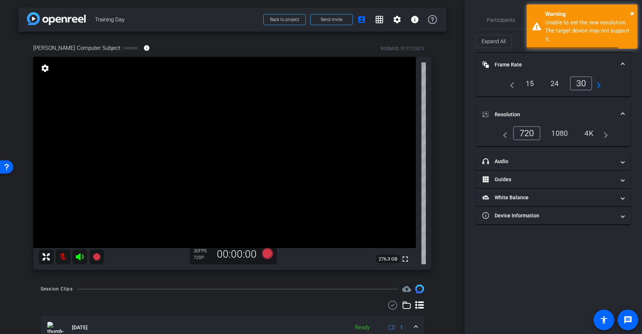
click at [588, 135] on div "4K" at bounding box center [589, 133] width 20 height 13
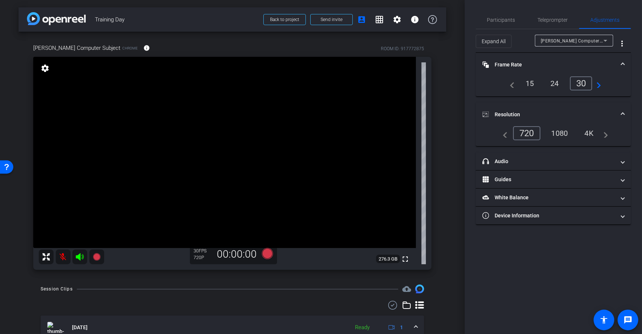
click at [446, 149] on div "arrow_back Training Day Back to project Send invite account_box grid_on setting…" at bounding box center [232, 167] width 465 height 334
click at [458, 121] on div "arrow_back Training Day Back to project Send invite account_box grid_on setting…" at bounding box center [232, 167] width 465 height 334
click at [522, 184] on mat-expansion-panel-header "Guides" at bounding box center [553, 180] width 155 height 18
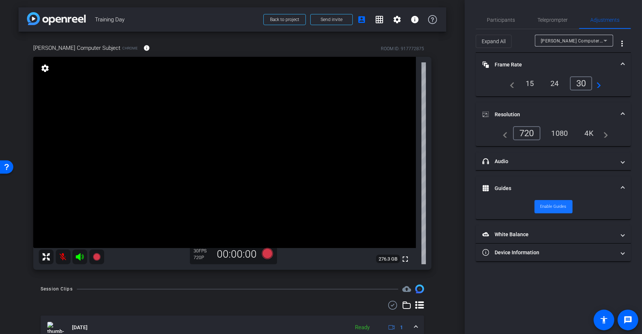
click at [554, 204] on span "Enable Guides" at bounding box center [554, 206] width 26 height 11
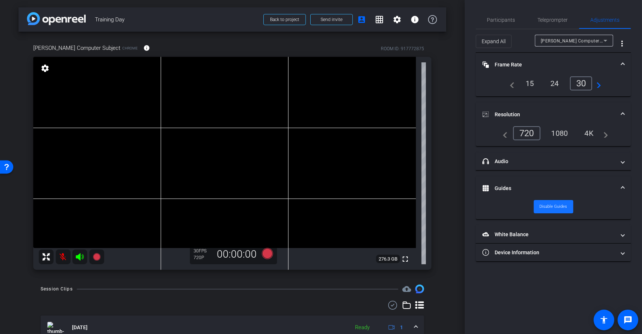
click at [555, 207] on span "Disable Guides" at bounding box center [554, 206] width 28 height 11
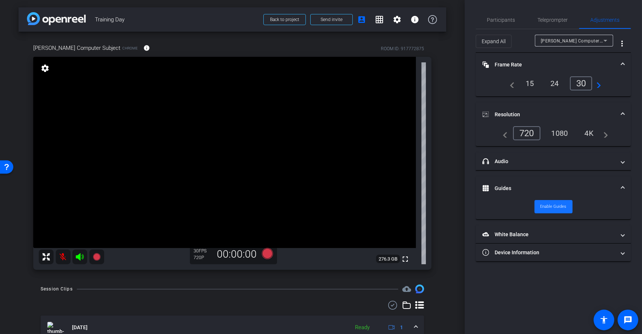
click at [555, 207] on span "Enable Guides" at bounding box center [554, 206] width 26 height 11
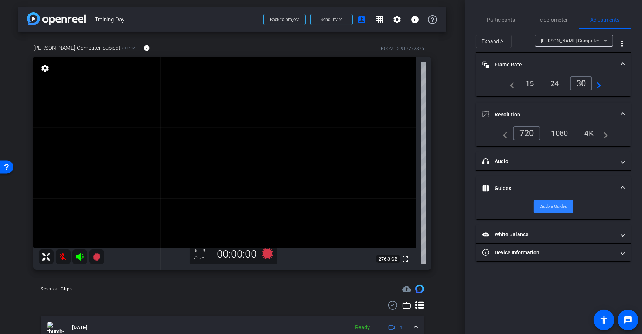
click at [555, 207] on span "Disable Guides" at bounding box center [554, 206] width 28 height 11
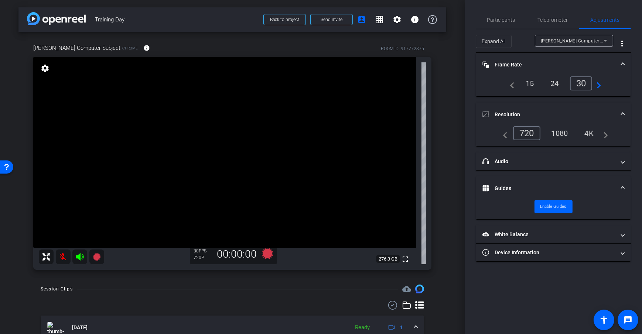
click at [437, 138] on div "Dan Computer Subject Chrome info ROOM ID: 917772875 fullscreen settings 276.3 G…" at bounding box center [232, 155] width 428 height 246
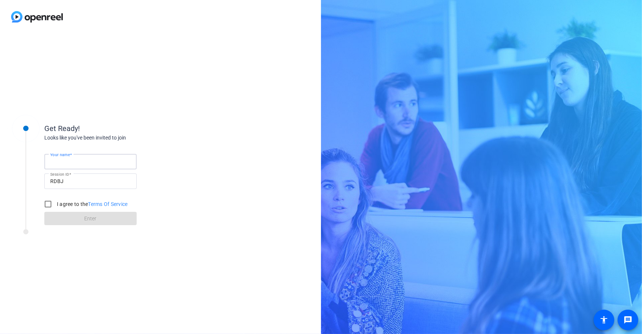
click at [85, 165] on input "Your name" at bounding box center [90, 161] width 81 height 9
type input "[PERSON_NAME] Computer Subject"
click at [153, 142] on div "Your name Dan Computer Subject Session ID RDBJ I agree to the Terms Of Service …" at bounding box center [118, 184] width 148 height 84
click at [49, 204] on input "I agree to the Terms Of Service" at bounding box center [48, 204] width 15 height 15
checkbox input "true"
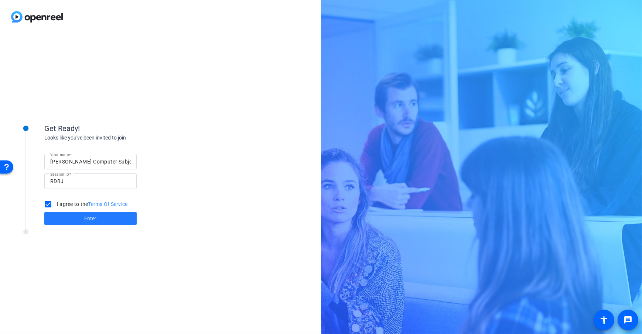
click at [104, 215] on span at bounding box center [90, 219] width 92 height 18
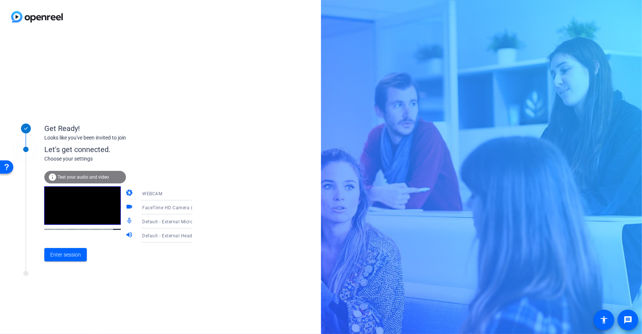
click at [144, 254] on div "Enter session" at bounding box center [125, 255] width 163 height 24
click at [74, 258] on span "Enter session" at bounding box center [65, 255] width 31 height 8
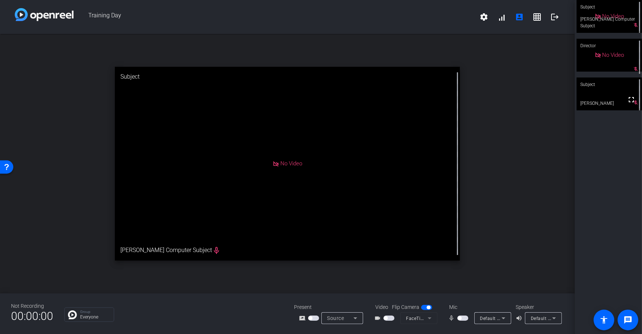
click at [389, 320] on span "button" at bounding box center [388, 318] width 11 height 5
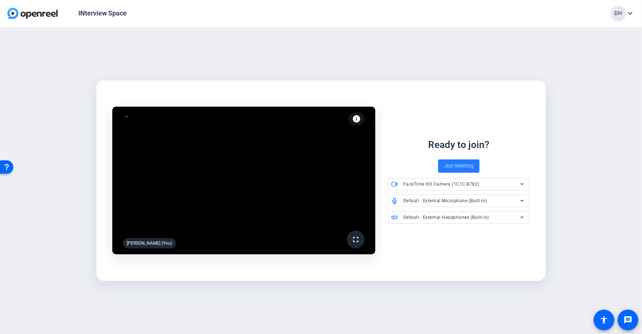
click at [457, 167] on span "Join Meeting" at bounding box center [459, 166] width 30 height 8
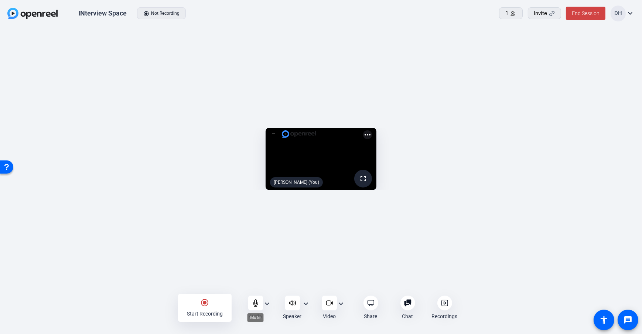
click at [258, 308] on div at bounding box center [255, 303] width 15 height 15
click at [209, 308] on div "radio_button_checked Start Recording" at bounding box center [205, 308] width 54 height 28
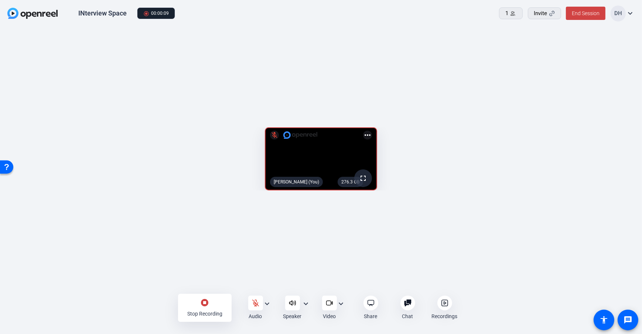
click at [106, 310] on div "stop_circle Stop Recording Audio expand_more Speaker expand_more Video expand_m…" at bounding box center [321, 308] width 642 height 27
click at [204, 304] on mat-icon "stop_circle" at bounding box center [205, 303] width 9 height 9
click at [559, 128] on openreel-capture-lite-video-stream "276.3 GB fullscreen mic_off Daniel Heiberger (You) more_horiz" at bounding box center [321, 159] width 620 height 62
click at [579, 16] on span at bounding box center [586, 13] width 40 height 18
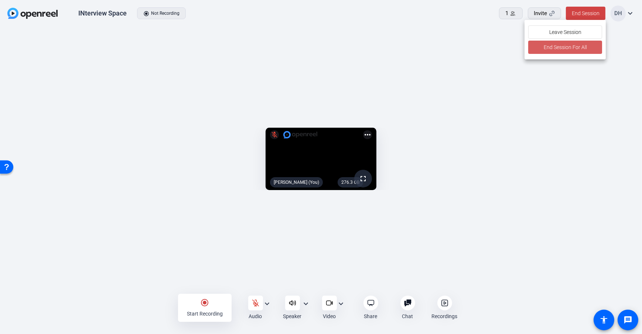
click at [554, 49] on span "End Session For All" at bounding box center [565, 47] width 43 height 9
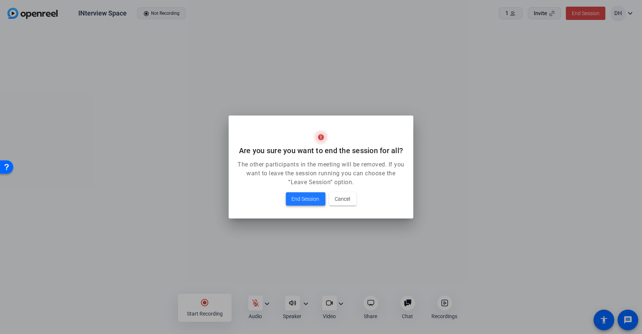
click at [299, 199] on span "End Session" at bounding box center [306, 199] width 28 height 9
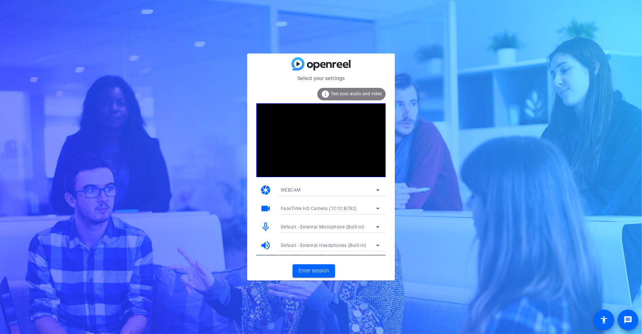
click at [356, 276] on mat-card-actions "Enter session" at bounding box center [321, 271] width 148 height 19
click at [315, 272] on span "Enter session" at bounding box center [314, 271] width 31 height 8
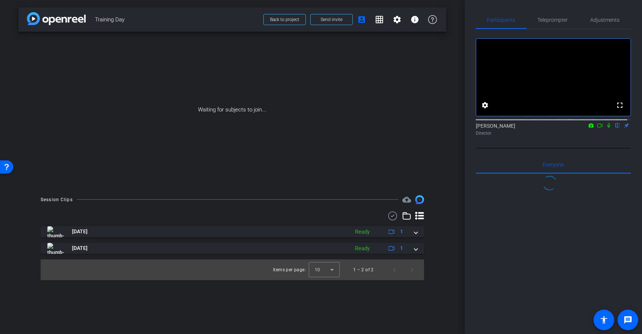
click at [451, 103] on div "arrow_back Training Day Back to project Send invite account_box grid_on setting…" at bounding box center [232, 167] width 465 height 334
click at [456, 87] on div "arrow_back Training Day Back to project Send invite account_box grid_on setting…" at bounding box center [232, 167] width 465 height 334
click at [322, 24] on span at bounding box center [332, 20] width 42 height 18
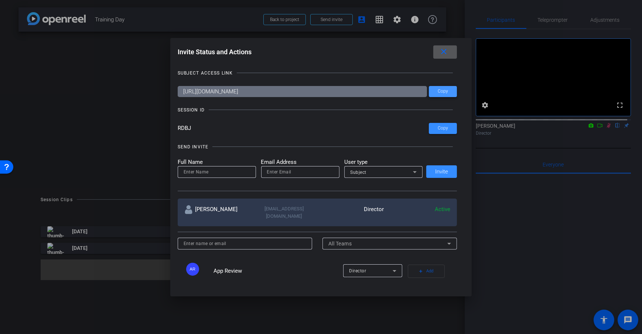
click at [439, 87] on span at bounding box center [443, 92] width 28 height 18
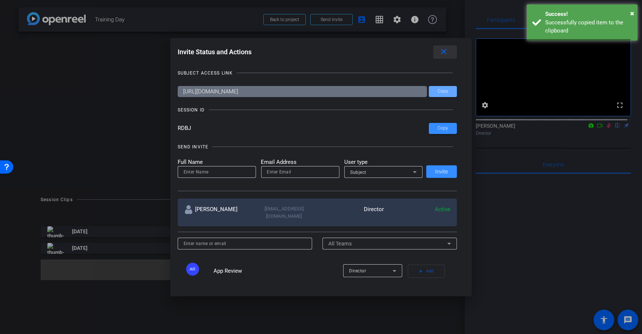
click at [445, 58] on span at bounding box center [445, 52] width 24 height 18
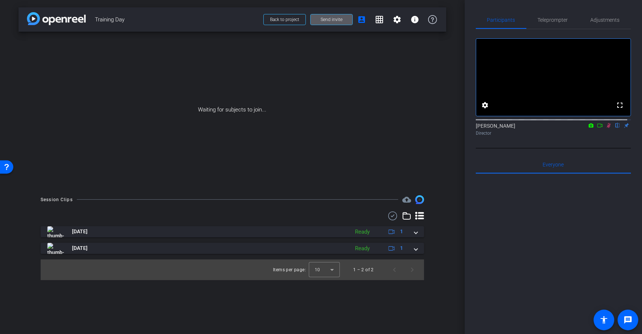
drag, startPoint x: 462, startPoint y: 119, endPoint x: 197, endPoint y: 27, distance: 280.4
click at [462, 119] on div "arrow_back Training Day Back to project Send invite account_box grid_on setting…" at bounding box center [232, 167] width 465 height 334
click at [441, 152] on div "Waiting for subjects to join..." at bounding box center [232, 110] width 428 height 156
click at [547, 16] on span "Teleprompter" at bounding box center [553, 20] width 30 height 18
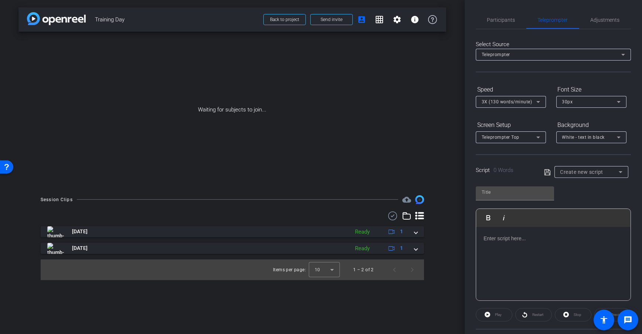
click at [590, 171] on span "Create new script" at bounding box center [581, 172] width 43 height 6
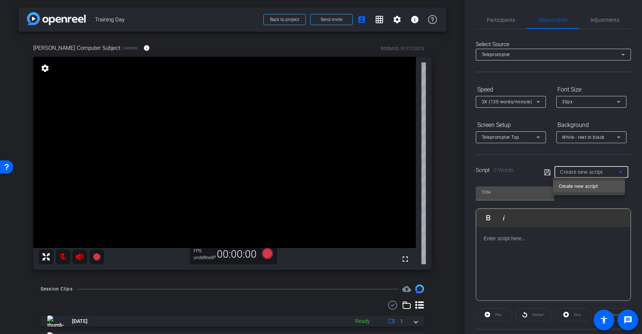
click at [550, 237] on div at bounding box center [321, 167] width 642 height 334
drag, startPoint x: 446, startPoint y: 149, endPoint x: 454, endPoint y: 158, distance: 12.3
click at [446, 149] on div "arrow_back Training Day Back to project Send invite account_box grid_on setting…" at bounding box center [232, 167] width 465 height 334
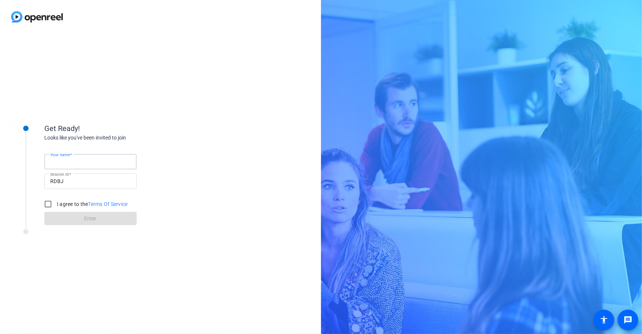
click at [85, 157] on input "Your name" at bounding box center [90, 161] width 81 height 9
type input "[PERSON_NAME] Computer Subject"
click at [152, 142] on div "Your name Dan Computer Subject Session ID RDBJ I agree to the Terms Of Service …" at bounding box center [118, 184] width 148 height 84
click at [47, 202] on input "I agree to the Terms Of Service" at bounding box center [48, 204] width 15 height 15
checkbox input "true"
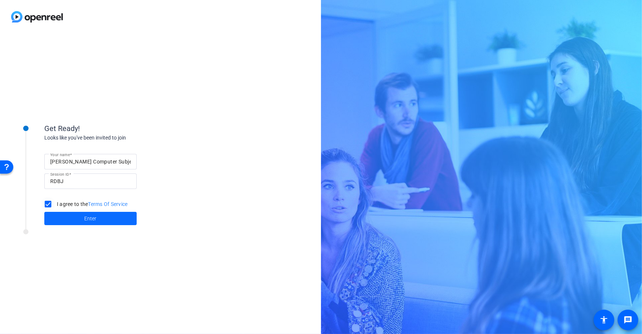
click at [103, 220] on span at bounding box center [90, 219] width 92 height 18
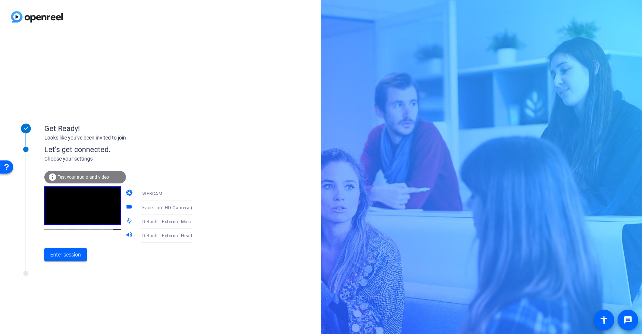
click at [69, 264] on div "Enter session" at bounding box center [125, 255] width 163 height 24
click at [69, 253] on span "Enter session" at bounding box center [65, 255] width 31 height 8
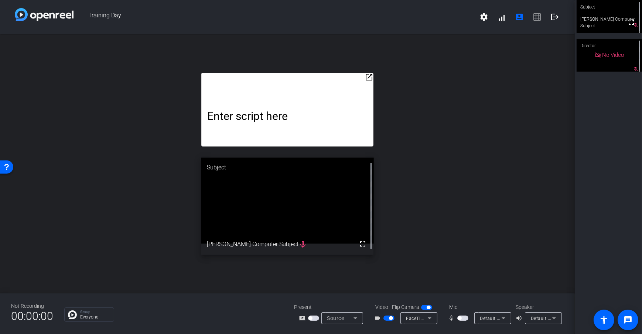
click at [371, 76] on mat-icon "open_in_new" at bounding box center [369, 77] width 9 height 9
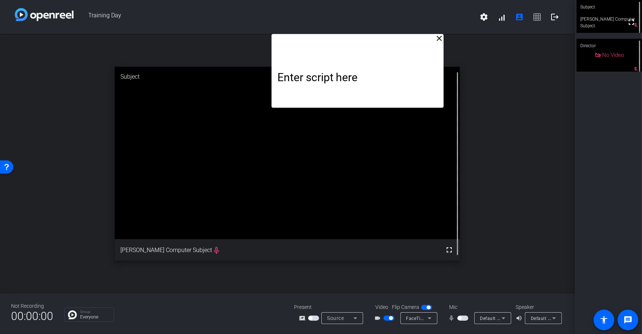
drag, startPoint x: 341, startPoint y: 48, endPoint x: 393, endPoint y: 15, distance: 61.7
click at [393, 15] on div "Training Day settings signal_cellular_alt account_box grid_on logout close Ente…" at bounding box center [287, 167] width 575 height 334
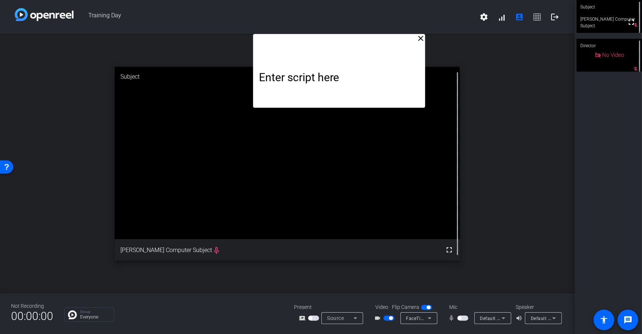
click at [421, 36] on mat-icon "close" at bounding box center [420, 38] width 9 height 9
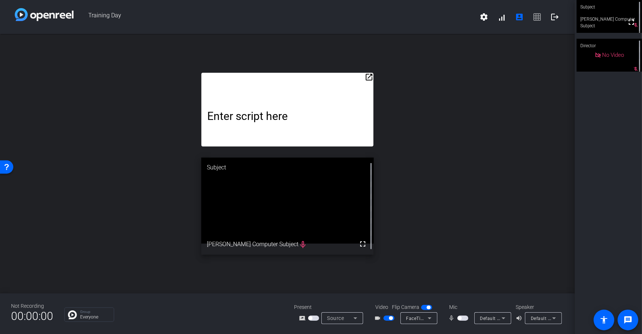
click at [371, 76] on mat-icon "open_in_new" at bounding box center [369, 77] width 9 height 9
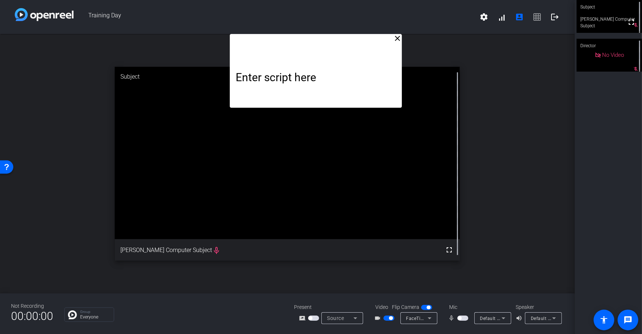
drag, startPoint x: 347, startPoint y: 52, endPoint x: 375, endPoint y: 26, distance: 38.4
click at [375, 26] on div "Training Day settings signal_cellular_alt account_box grid_on logout close Ente…" at bounding box center [287, 167] width 575 height 334
click at [401, 40] on mat-icon "close" at bounding box center [397, 38] width 9 height 9
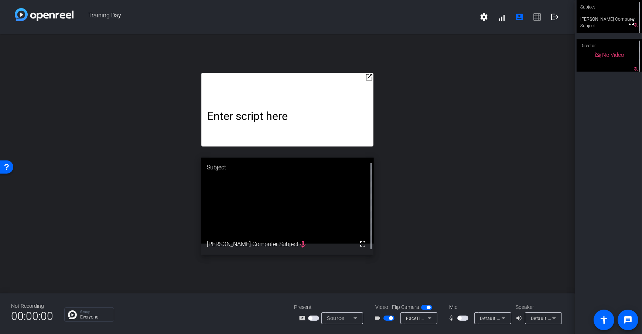
click at [451, 101] on div "open_in_new Enter script here Subject fullscreen Dan Computer Subject mic_none" at bounding box center [287, 164] width 575 height 260
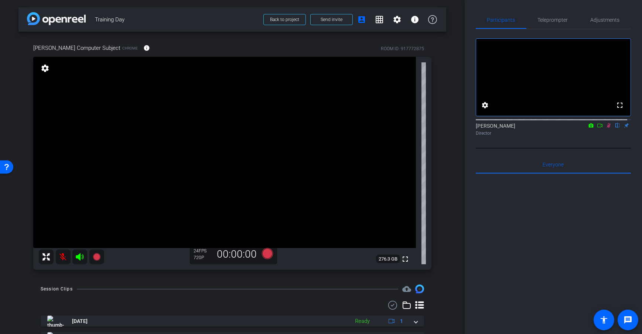
click at [599, 128] on icon at bounding box center [600, 125] width 6 height 5
click at [549, 20] on span "Teleprompter" at bounding box center [553, 19] width 30 height 5
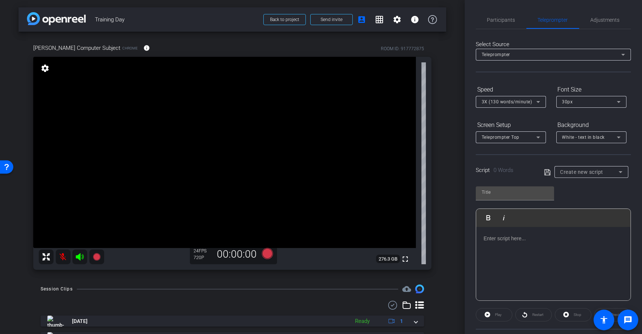
click at [597, 173] on span "Create new script" at bounding box center [581, 172] width 43 height 6
drag, startPoint x: 579, startPoint y: 200, endPoint x: 587, endPoint y: 203, distance: 8.5
click at [579, 200] on mat-option "Test" at bounding box center [589, 198] width 72 height 12
type input "Test"
click at [593, 175] on div "Test" at bounding box center [589, 171] width 58 height 9
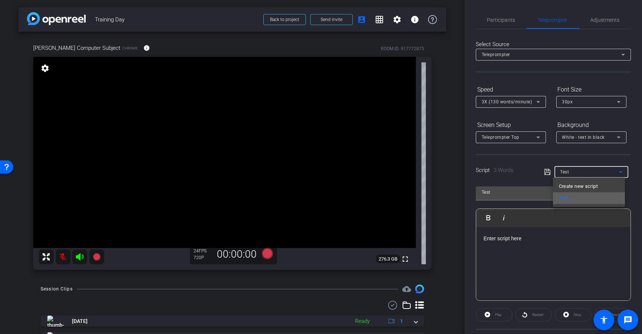
click at [575, 199] on mat-option "Test" at bounding box center [589, 198] width 72 height 12
click at [575, 198] on div "Test Play Play from this location Play Selected Play and display the selected t…" at bounding box center [553, 240] width 155 height 120
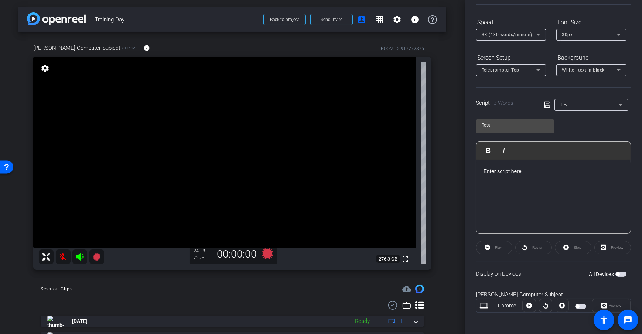
scroll to position [69, 0]
drag, startPoint x: 467, startPoint y: 274, endPoint x: 532, endPoint y: 273, distance: 65.4
click at [532, 273] on div "Participants Teleprompter Adjustments [PERSON_NAME] Director Everyone 0 Mark al…" at bounding box center [553, 167] width 177 height 334
click at [533, 283] on div "Display on Devices All Devices" at bounding box center [553, 272] width 155 height 24
click at [617, 272] on span "button" at bounding box center [621, 272] width 11 height 5
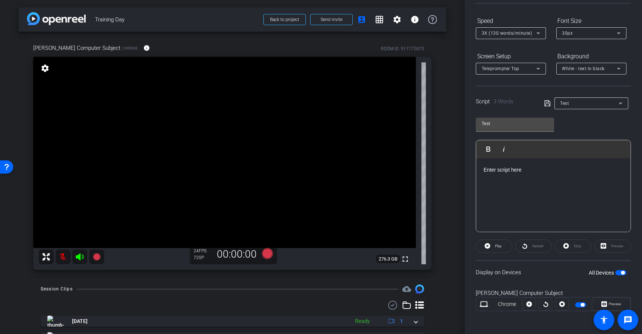
click at [581, 305] on span "button" at bounding box center [583, 305] width 4 height 4
click at [580, 305] on span "button" at bounding box center [580, 305] width 11 height 5
click at [621, 271] on span "button" at bounding box center [623, 273] width 4 height 4
click at [618, 271] on span "button" at bounding box center [621, 272] width 11 height 5
click at [577, 305] on span "button" at bounding box center [580, 305] width 11 height 5
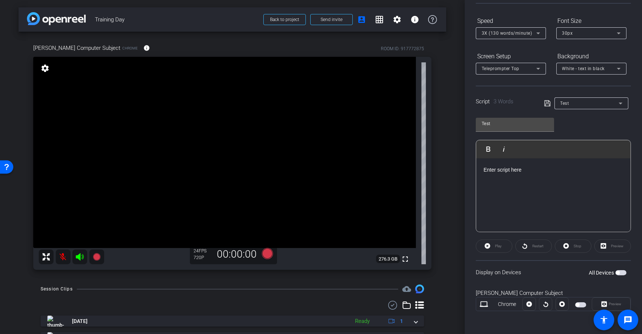
click at [577, 305] on span "button" at bounding box center [580, 305] width 11 height 5
click at [579, 117] on div "Test Play Play from this location Play Selected Play and display the selected t…" at bounding box center [553, 172] width 155 height 120
click at [538, 169] on p "Enter script here" at bounding box center [554, 170] width 140 height 8
click at [445, 187] on div "arrow_back Training Day Back to project Send invite account_box grid_on setting…" at bounding box center [232, 167] width 465 height 334
click at [545, 96] on div "Script 7 Words Test" at bounding box center [553, 98] width 155 height 24
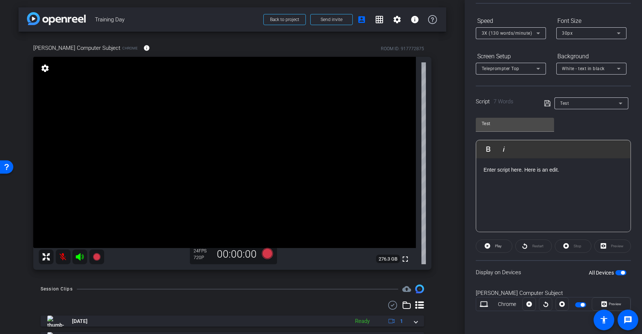
click at [545, 99] on icon at bounding box center [547, 103] width 7 height 9
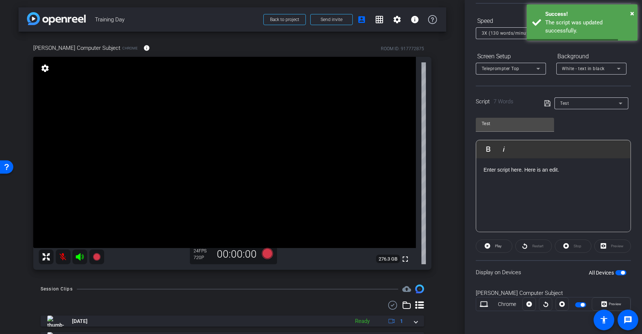
click at [617, 271] on span "button" at bounding box center [621, 272] width 11 height 5
click at [618, 271] on span "button" at bounding box center [621, 272] width 11 height 5
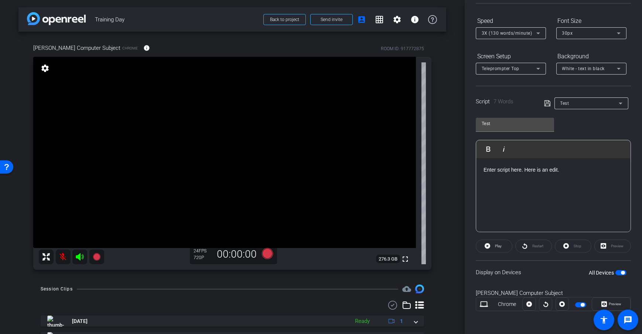
click at [454, 173] on div "arrow_back Training Day Back to project Send invite account_box grid_on setting…" at bounding box center [232, 167] width 465 height 334
click at [483, 265] on div "Display on Devices All Devices" at bounding box center [553, 272] width 155 height 24
click at [495, 246] on span "Play" at bounding box center [498, 246] width 7 height 4
click at [536, 249] on span "Restart" at bounding box center [537, 246] width 13 height 10
click at [536, 35] on icon at bounding box center [538, 33] width 9 height 9
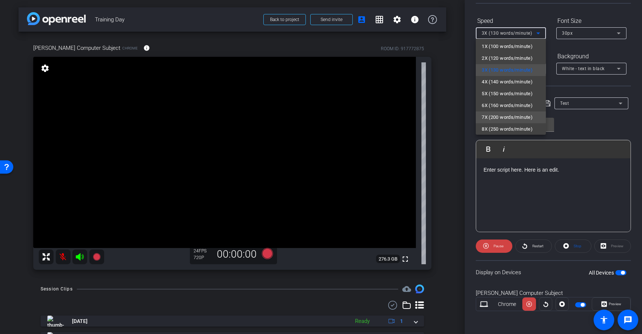
scroll to position [3, 0]
click at [585, 125] on div at bounding box center [321, 167] width 642 height 334
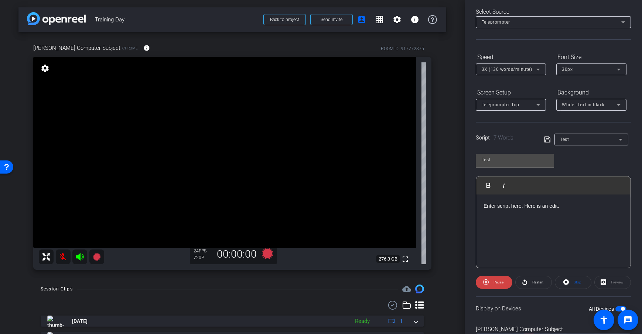
scroll to position [0, 0]
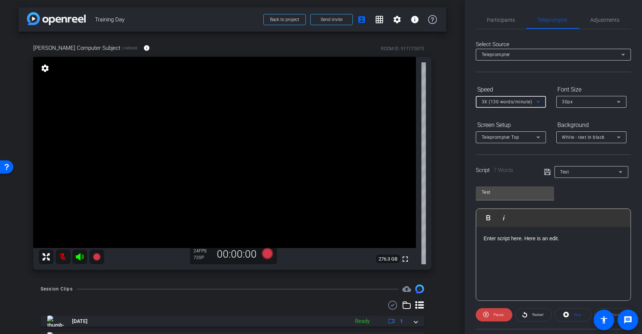
click at [540, 101] on icon at bounding box center [538, 102] width 4 height 2
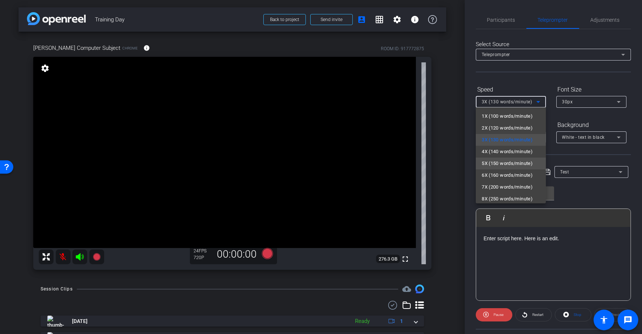
click at [512, 164] on span "5X (150 words/minute)" at bounding box center [507, 163] width 51 height 9
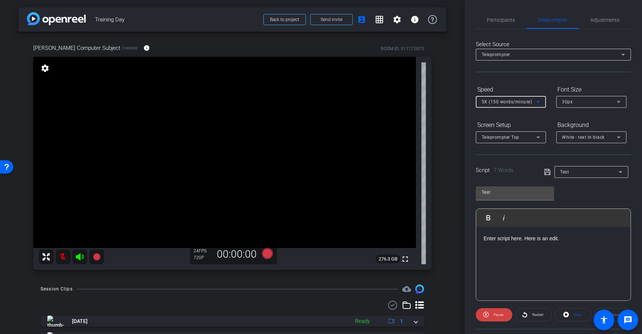
click at [515, 110] on div at bounding box center [511, 112] width 70 height 8
click at [519, 105] on div "5X (150 words/minute)" at bounding box center [509, 101] width 55 height 9
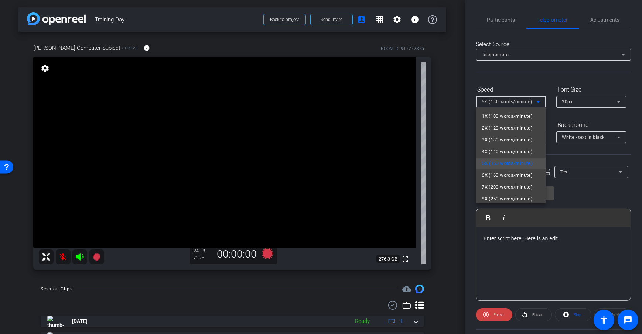
click at [553, 112] on div at bounding box center [321, 167] width 642 height 334
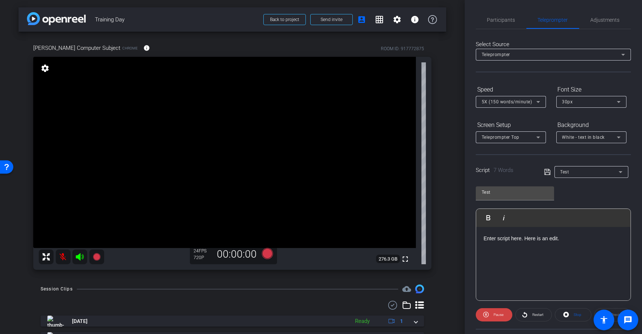
click at [584, 142] on div "White - text in black" at bounding box center [591, 138] width 58 height 12
click at [584, 166] on div "Black - text in white" at bounding box center [584, 165] width 44 height 9
click at [547, 113] on form "Speed 5X (150 words/minute) Font Size 30px Screen Setup Teleprompter Top Backgr…" at bounding box center [553, 113] width 155 height 60
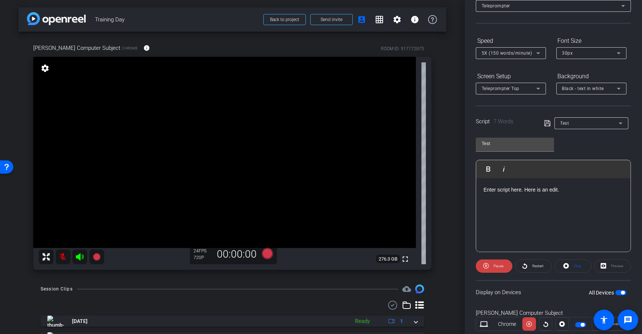
scroll to position [50, 0]
click at [532, 263] on span "Restart" at bounding box center [537, 265] width 11 height 4
click at [490, 265] on span at bounding box center [494, 265] width 37 height 18
click at [535, 283] on div "Display on Devices All Devices" at bounding box center [553, 291] width 155 height 24
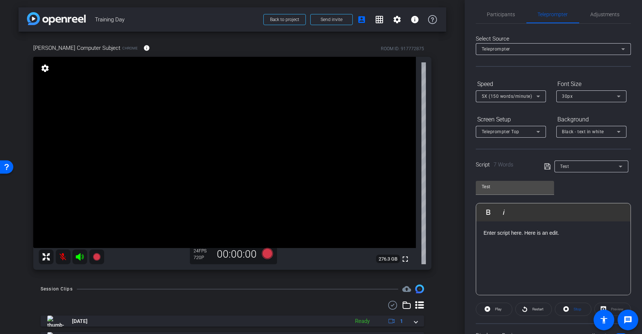
scroll to position [5, 0]
click at [524, 97] on span "5X (150 words/minute)" at bounding box center [507, 96] width 51 height 5
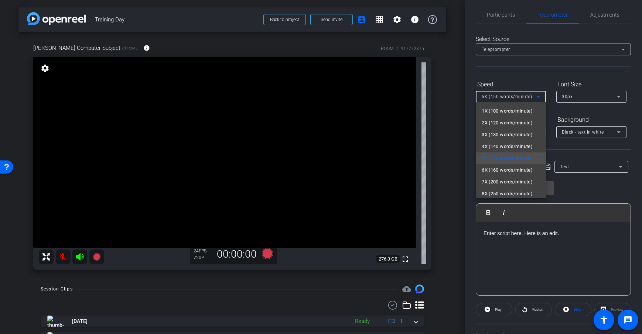
click at [596, 115] on div at bounding box center [321, 167] width 642 height 334
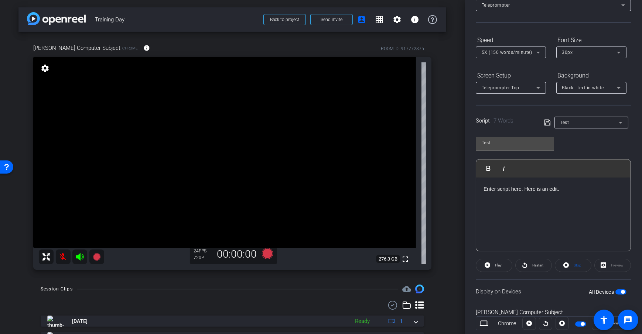
scroll to position [69, 0]
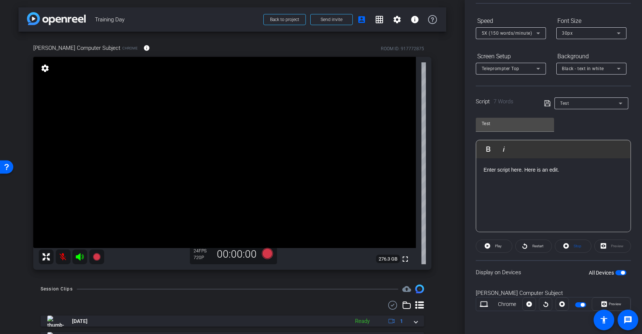
click at [576, 130] on div "Test Play Play from this location Play Selected Play and display the selected t…" at bounding box center [553, 172] width 155 height 120
click at [577, 131] on div "Test Play Play from this location Play Selected Play and display the selected t…" at bounding box center [553, 172] width 155 height 120
click at [454, 208] on div "arrow_back Training Day Back to project Send invite account_box grid_on setting…" at bounding box center [232, 167] width 465 height 334
click at [446, 198] on div "arrow_back Training Day Back to project Send invite account_box grid_on setting…" at bounding box center [232, 167] width 465 height 334
click at [448, 200] on div "arrow_back Training Day Back to project Send invite account_box grid_on setting…" at bounding box center [232, 167] width 465 height 334
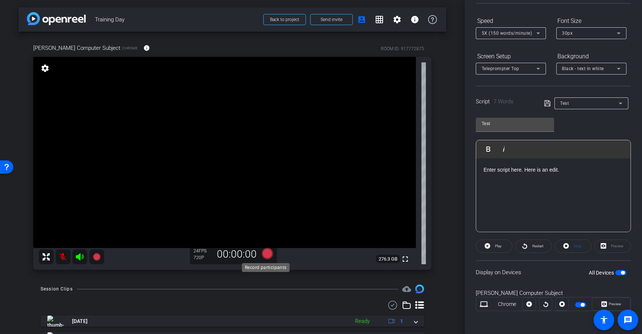
click at [266, 257] on icon at bounding box center [267, 253] width 11 height 11
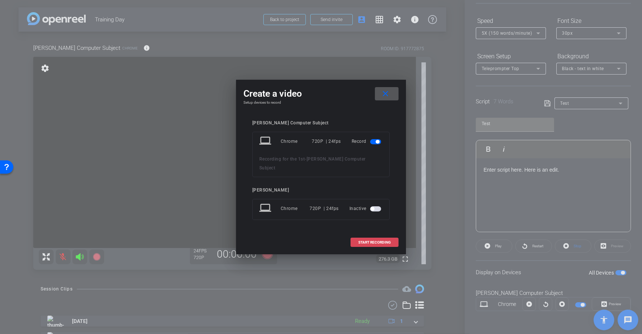
click at [383, 234] on span at bounding box center [374, 243] width 47 height 18
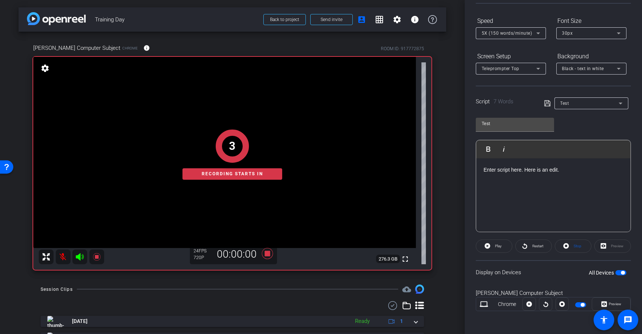
click at [454, 158] on div "arrow_back Training Day Back to project Send invite account_box grid_on setting…" at bounding box center [232, 167] width 465 height 334
click at [497, 250] on span "Play" at bounding box center [497, 246] width 8 height 10
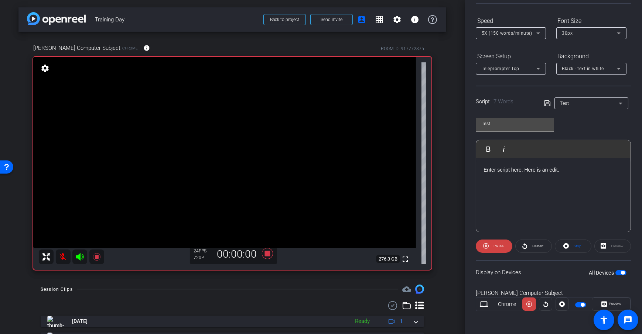
click at [450, 186] on div "arrow_back Training Day Back to project Send invite account_box grid_on setting…" at bounding box center [232, 167] width 465 height 334
click at [526, 246] on span at bounding box center [534, 247] width 36 height 18
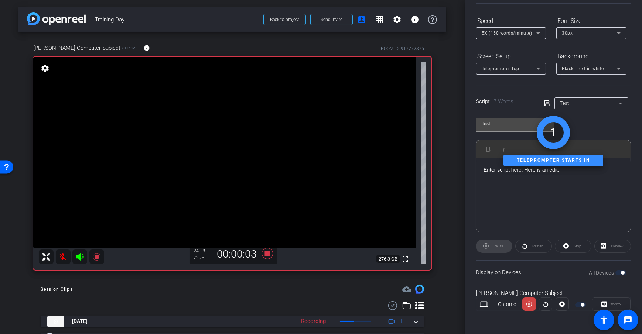
click at [441, 168] on div "[PERSON_NAME] Computer Subject Chrome info ROOM ID: 917772875 fullscreen settin…" at bounding box center [232, 155] width 428 height 246
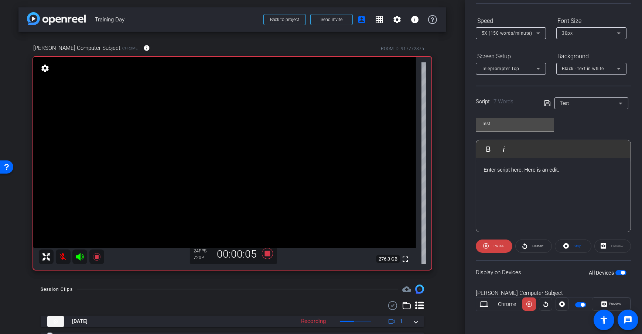
click at [452, 164] on div "arrow_back Training Day Back to project Send invite account_box grid_on setting…" at bounding box center [232, 167] width 465 height 334
click at [269, 256] on icon at bounding box center [268, 253] width 18 height 13
click at [459, 171] on div "arrow_back Training Day Back to project Send invite account_box grid_on setting…" at bounding box center [232, 167] width 465 height 334
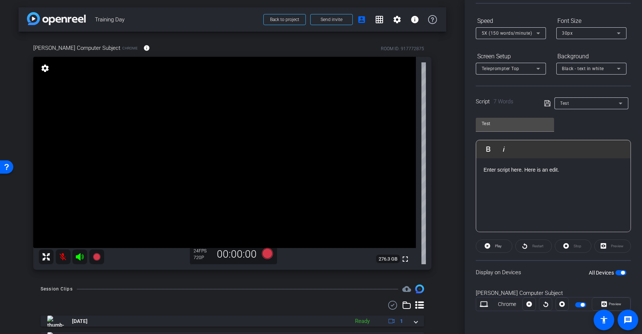
scroll to position [29, 0]
